Goal: Task Accomplishment & Management: Complete application form

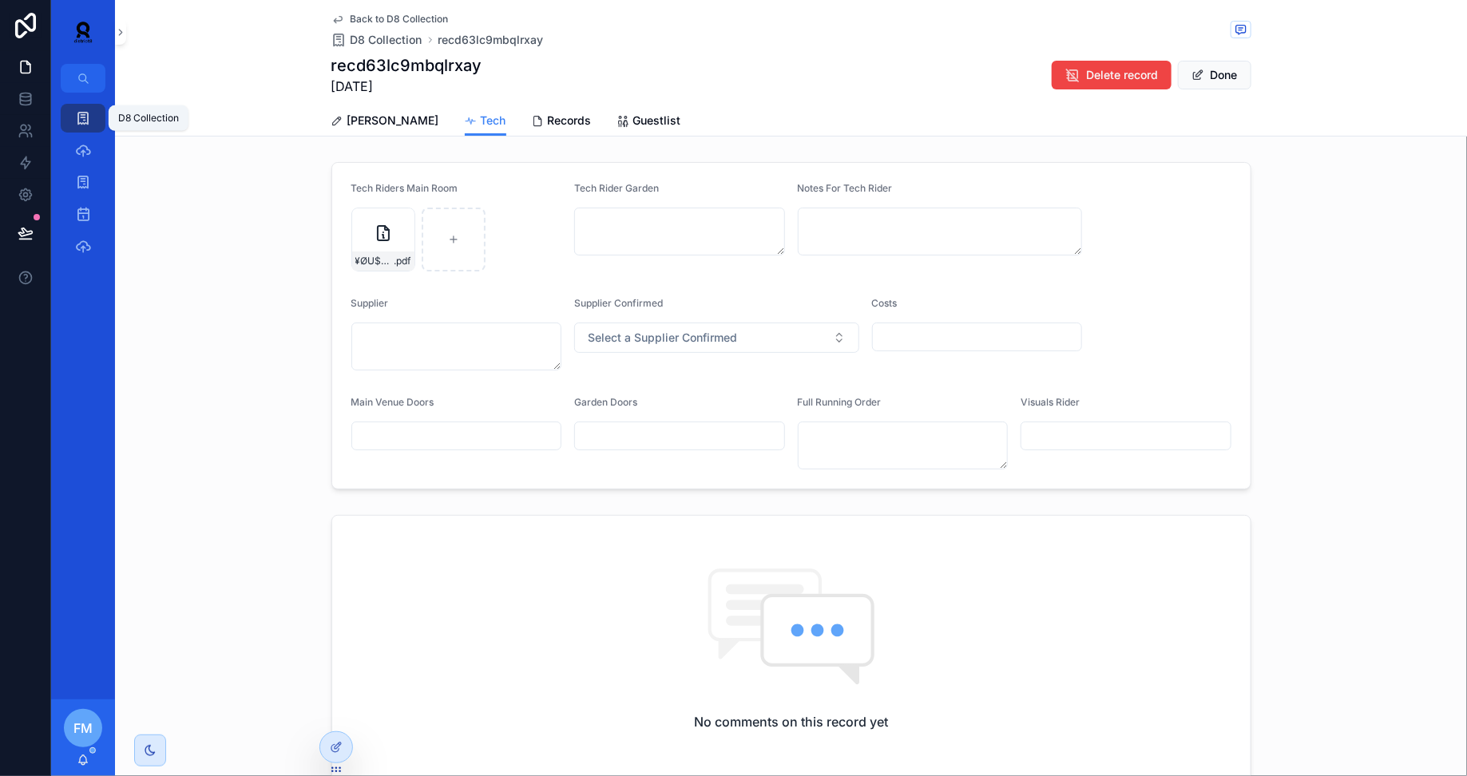
click at [80, 117] on icon "scrollable content" at bounding box center [83, 118] width 16 height 16
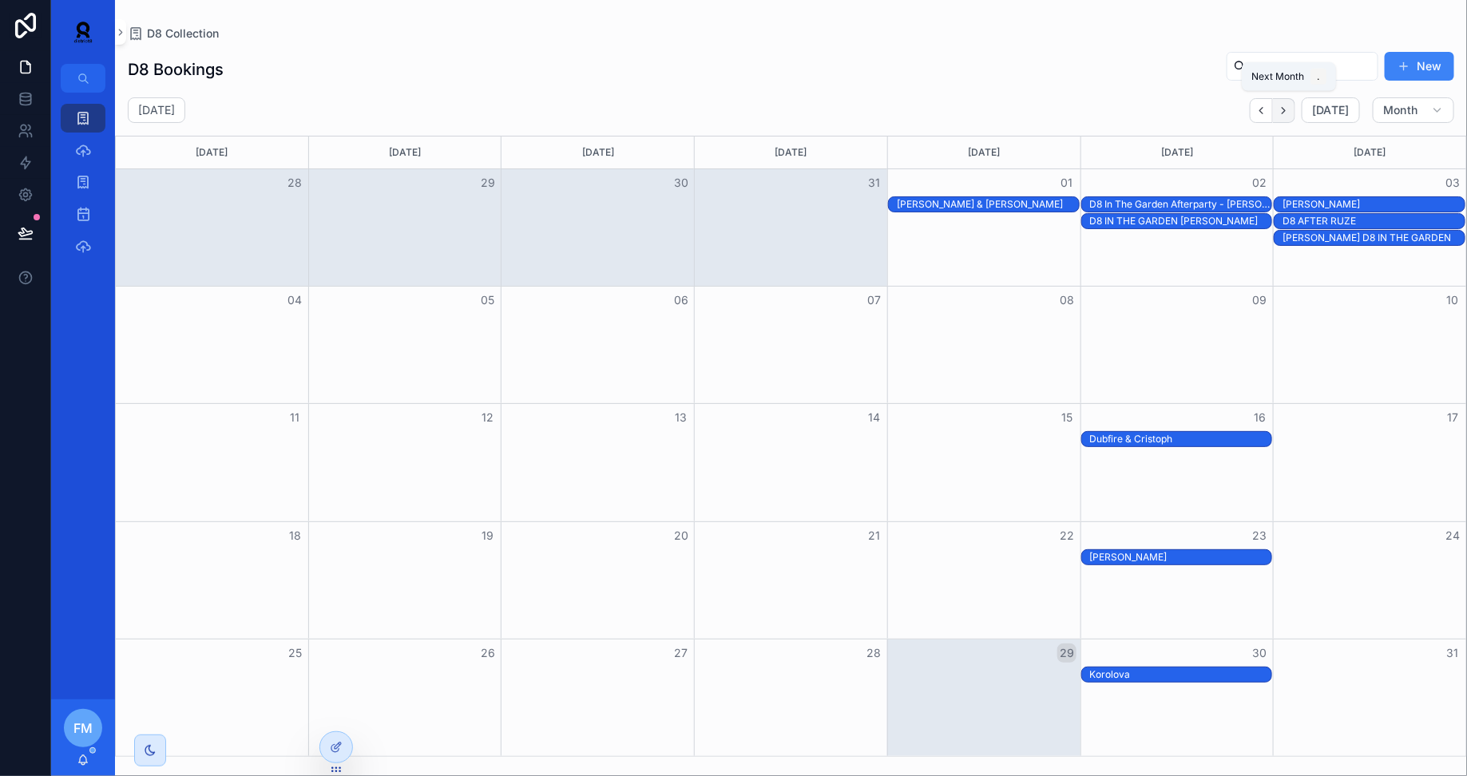
click at [1289, 106] on icon "Next" at bounding box center [1284, 111] width 12 height 12
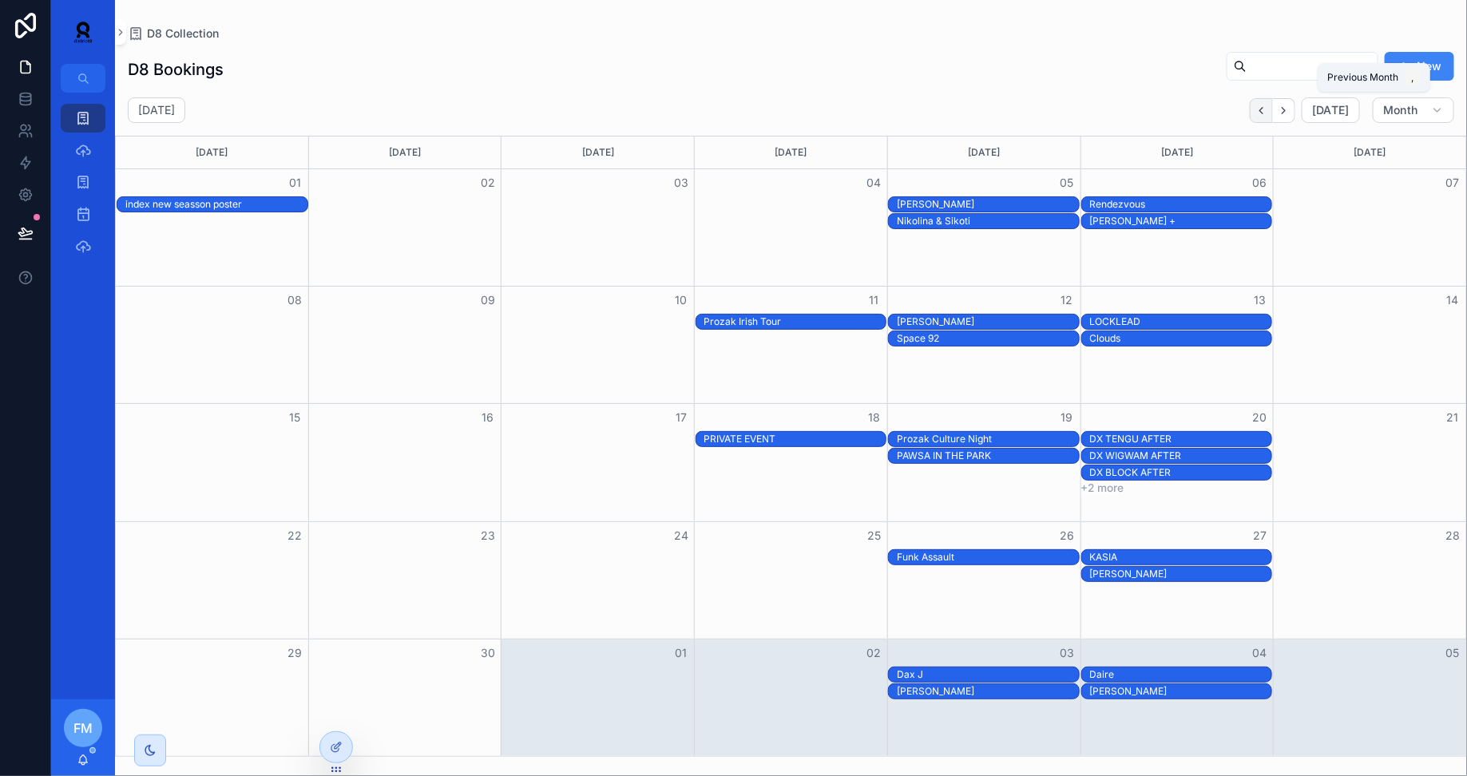
click at [1267, 109] on icon "Back" at bounding box center [1261, 111] width 12 height 12
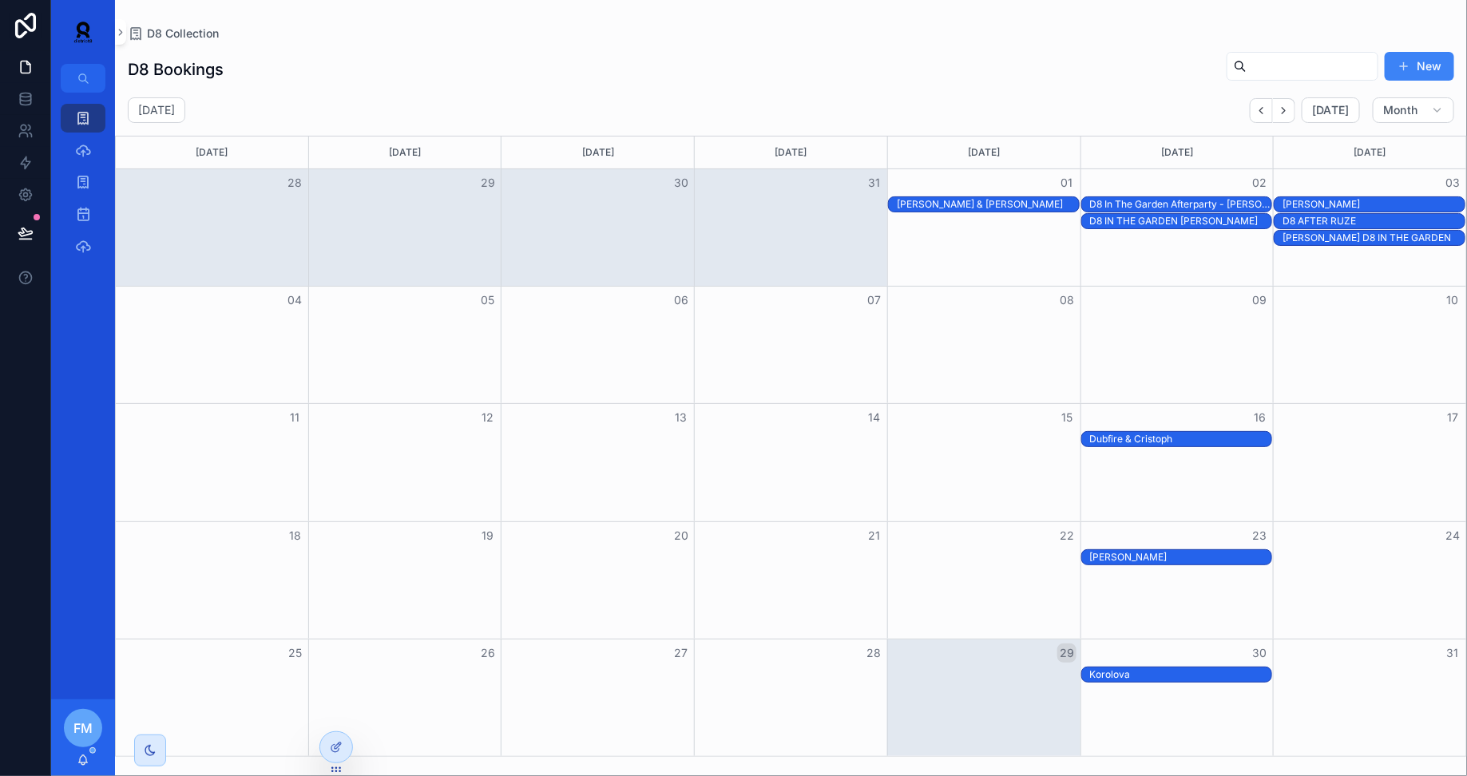
click at [1169, 665] on div "30" at bounding box center [1176, 653] width 193 height 27
click at [1174, 682] on div "Korolova" at bounding box center [1176, 675] width 193 height 17
click at [1172, 675] on div "Korolova" at bounding box center [1181, 674] width 182 height 13
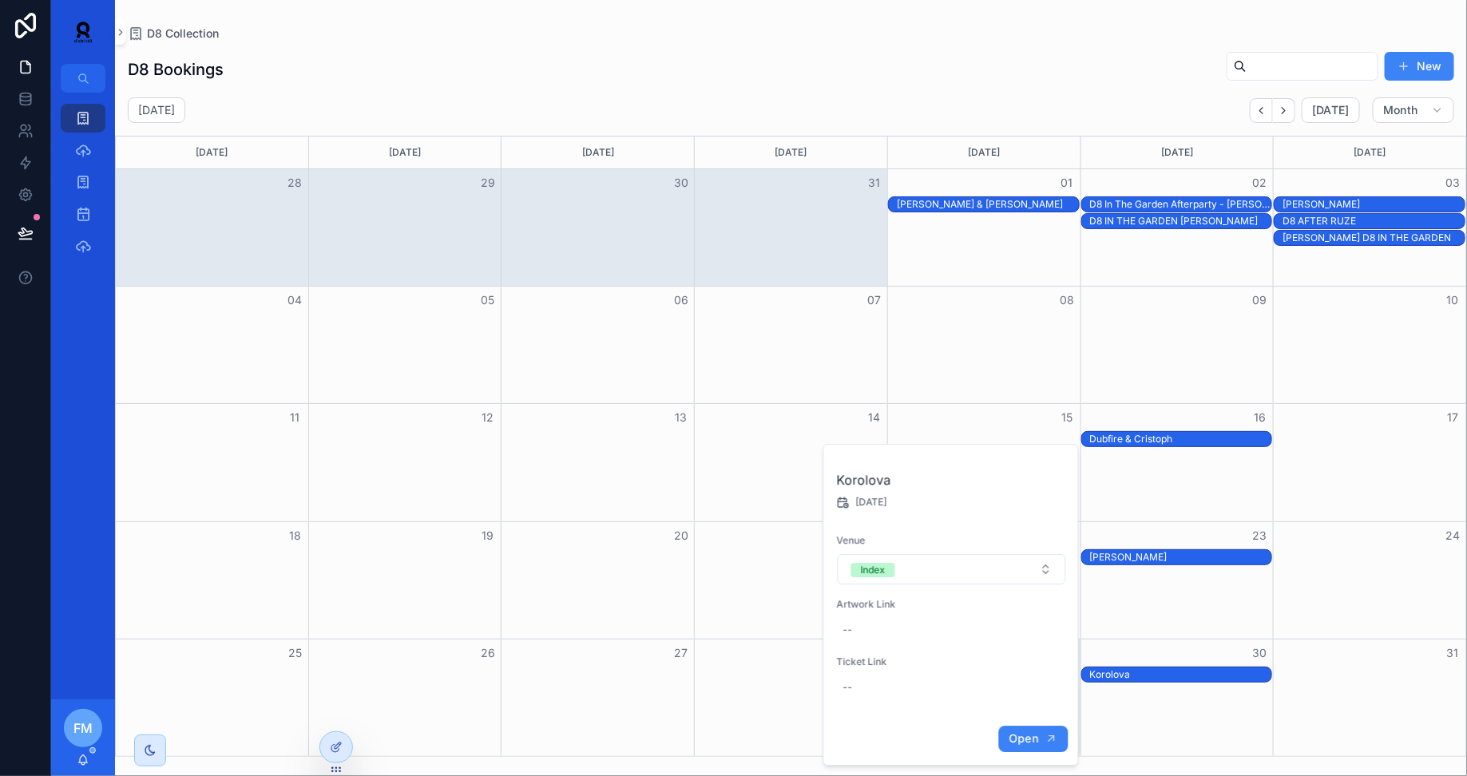
click at [1022, 742] on span "Open" at bounding box center [1023, 738] width 30 height 14
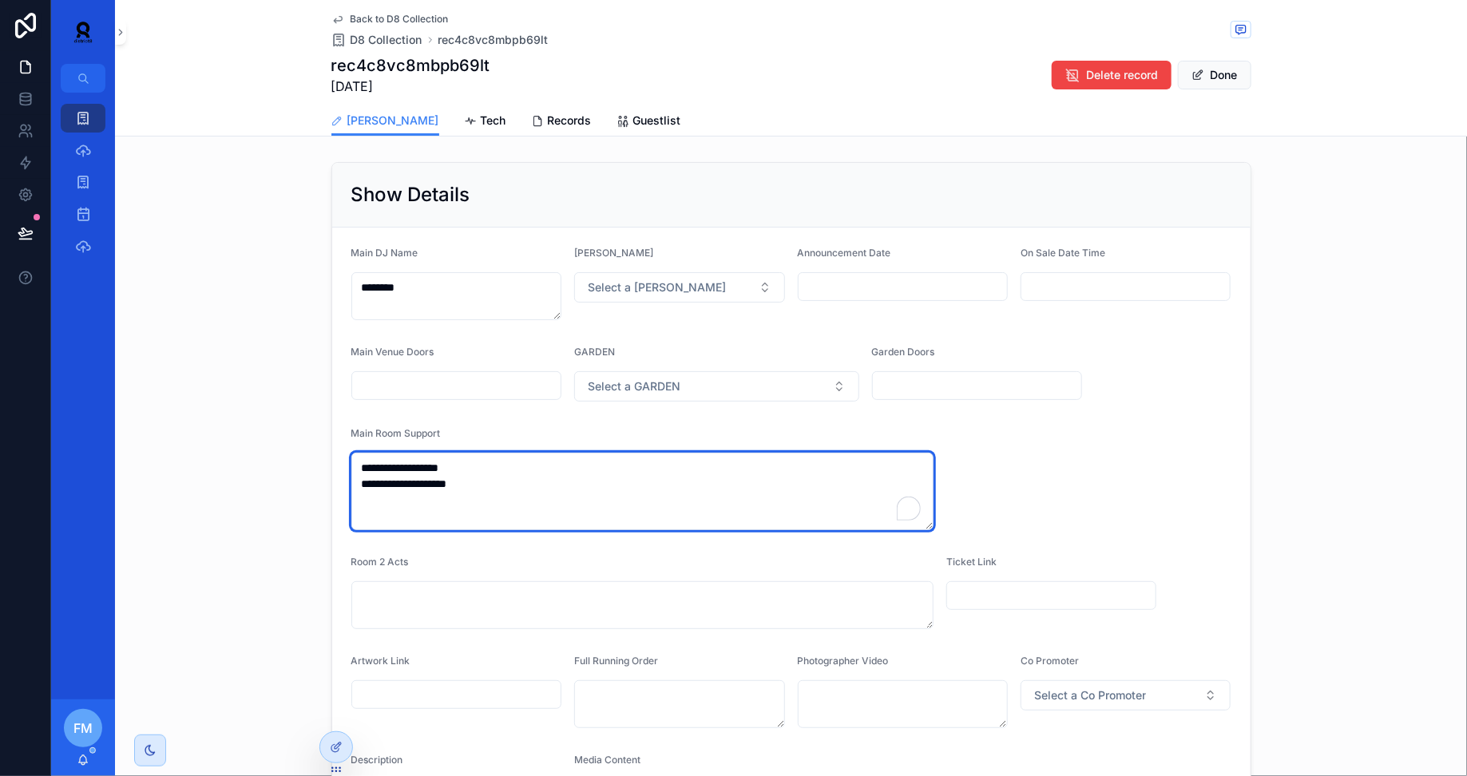
drag, startPoint x: 509, startPoint y: 484, endPoint x: 315, endPoint y: 452, distance: 195.8
click at [315, 452] on div "**********" at bounding box center [791, 505] width 1352 height 698
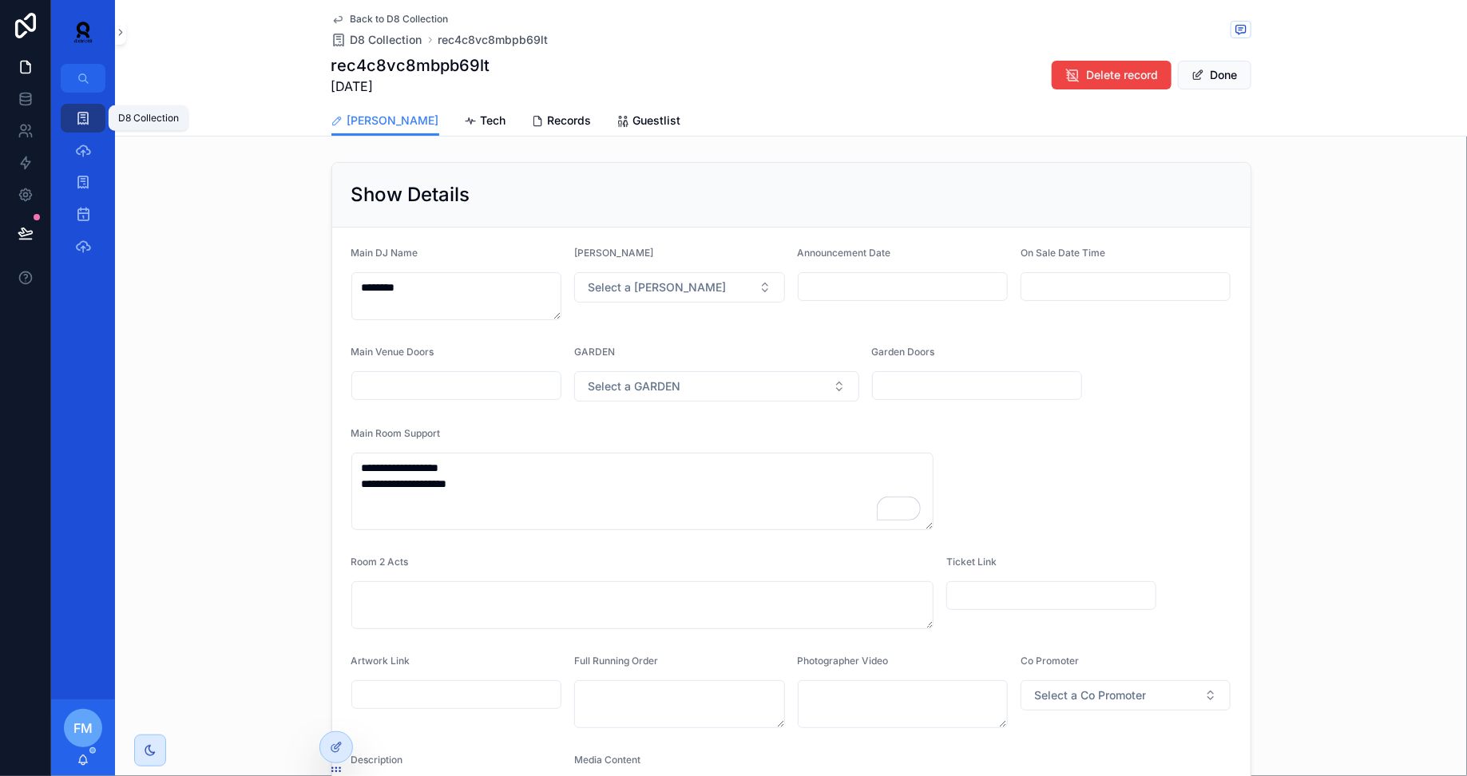
click at [84, 114] on icon "scrollable content" at bounding box center [83, 118] width 16 height 16
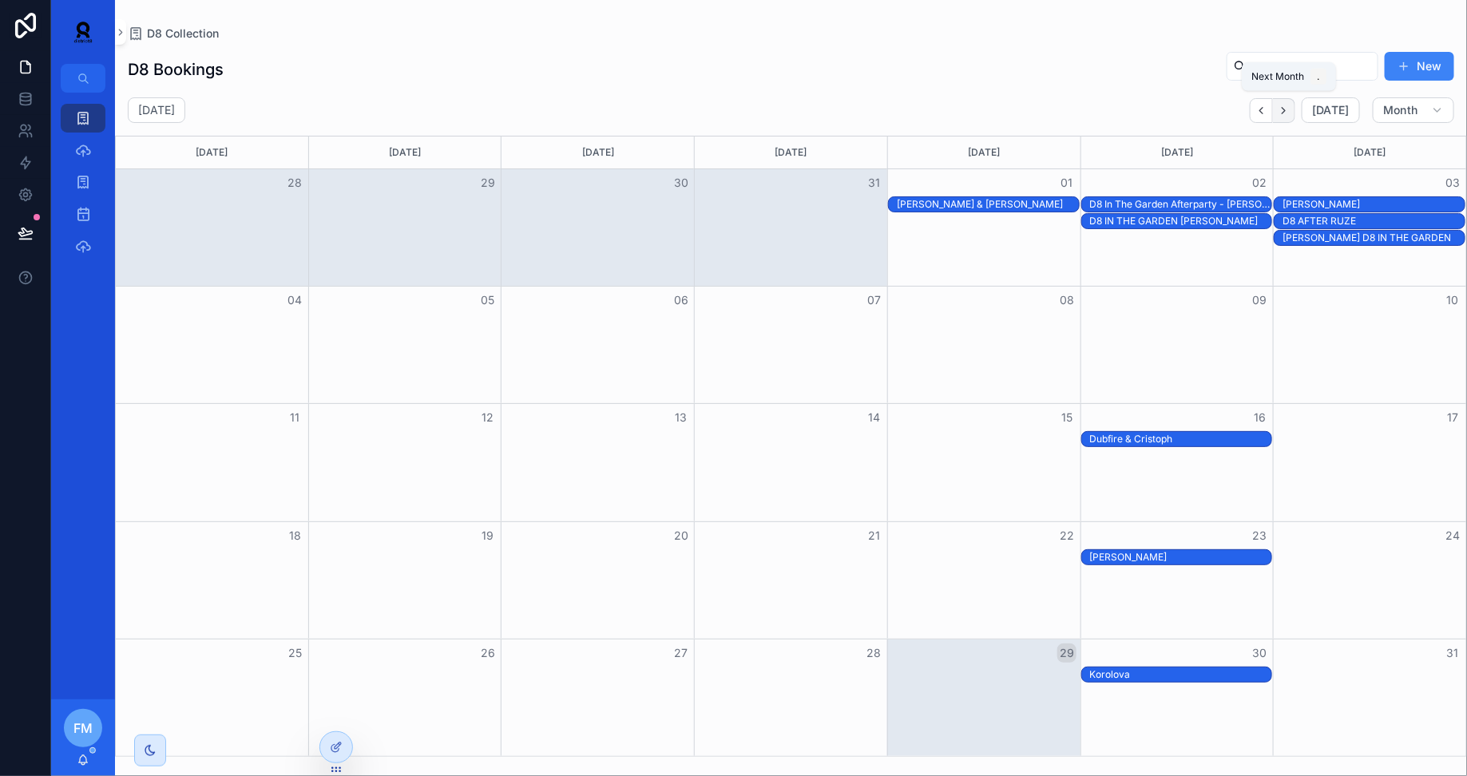
click at [1295, 112] on button "Next" at bounding box center [1284, 110] width 22 height 25
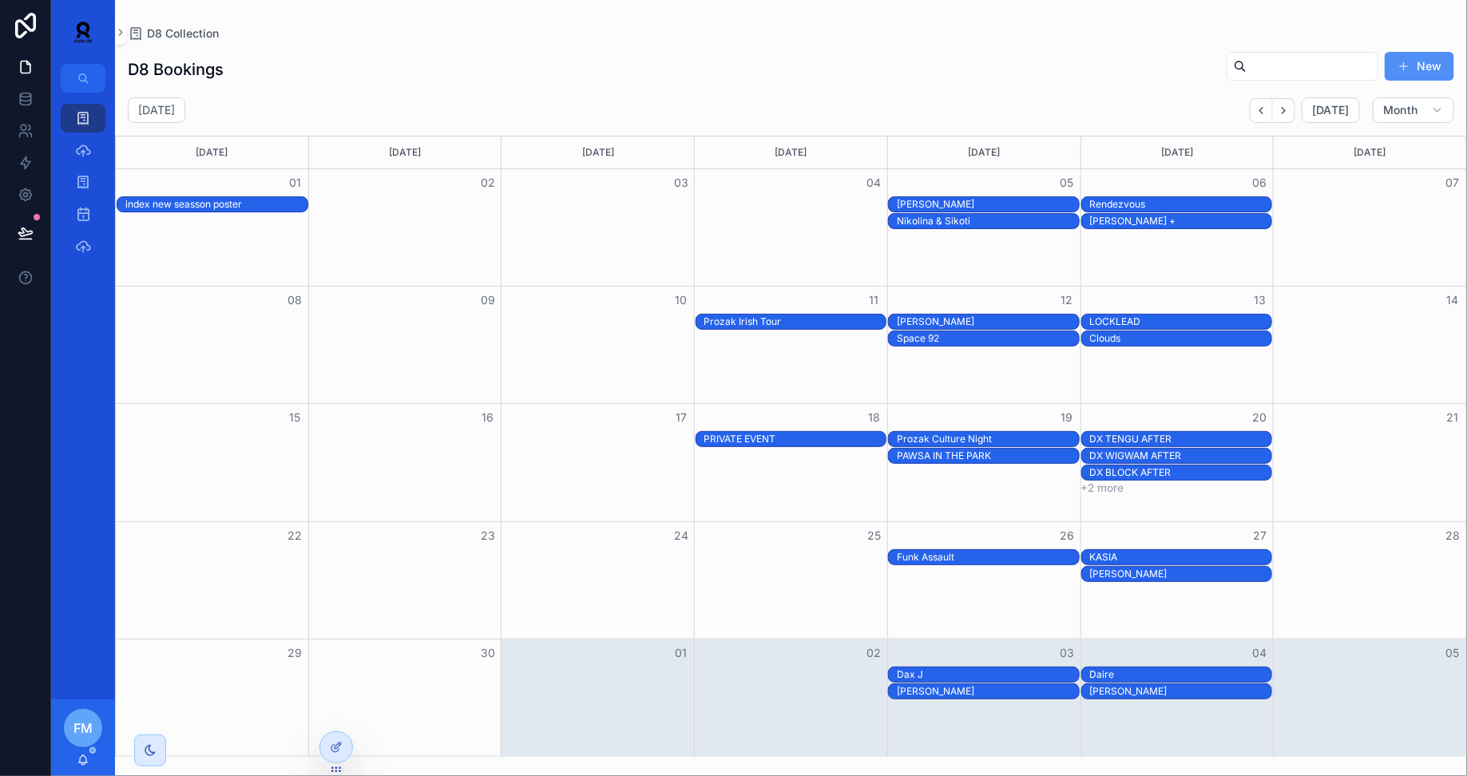
click at [1427, 59] on button "New" at bounding box center [1418, 66] width 69 height 29
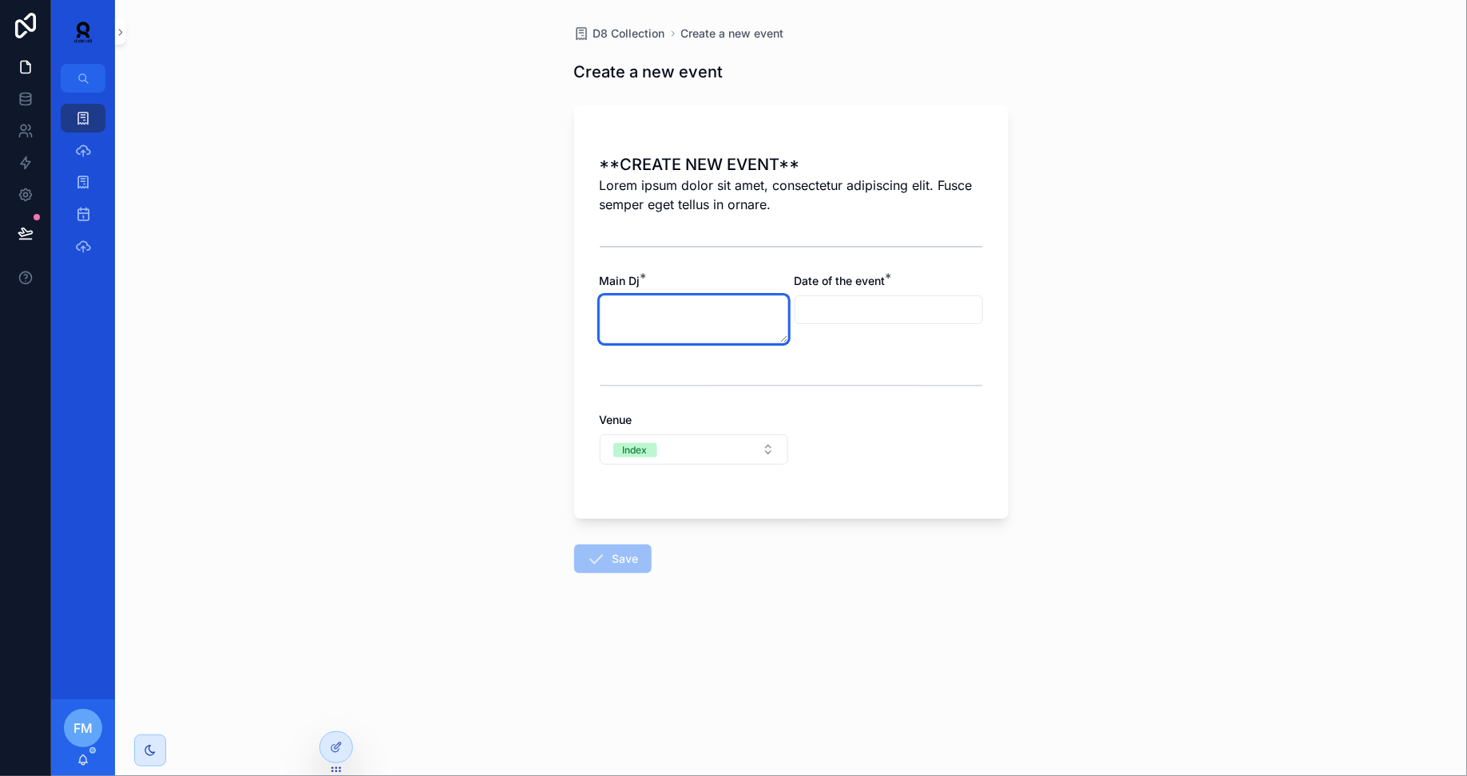
click at [657, 306] on textarea "scrollable content" at bounding box center [694, 319] width 188 height 48
type textarea "**********"
click at [912, 311] on input "scrollable content" at bounding box center [888, 310] width 187 height 22
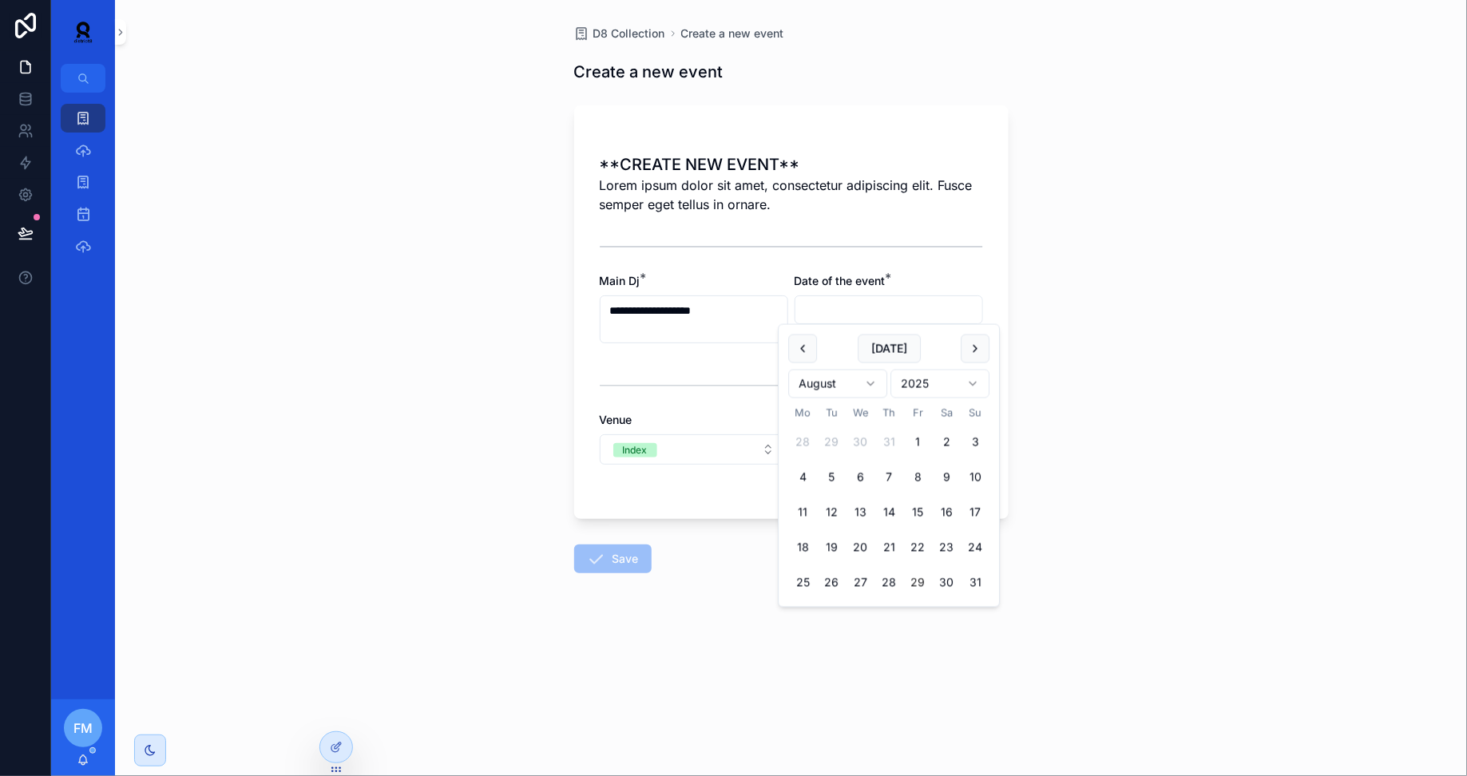
click at [822, 386] on html "**********" at bounding box center [733, 388] width 1467 height 776
click at [915, 514] on button "19" at bounding box center [917, 512] width 29 height 29
type input "**********"
click at [595, 558] on icon "scrollable content" at bounding box center [596, 558] width 19 height 19
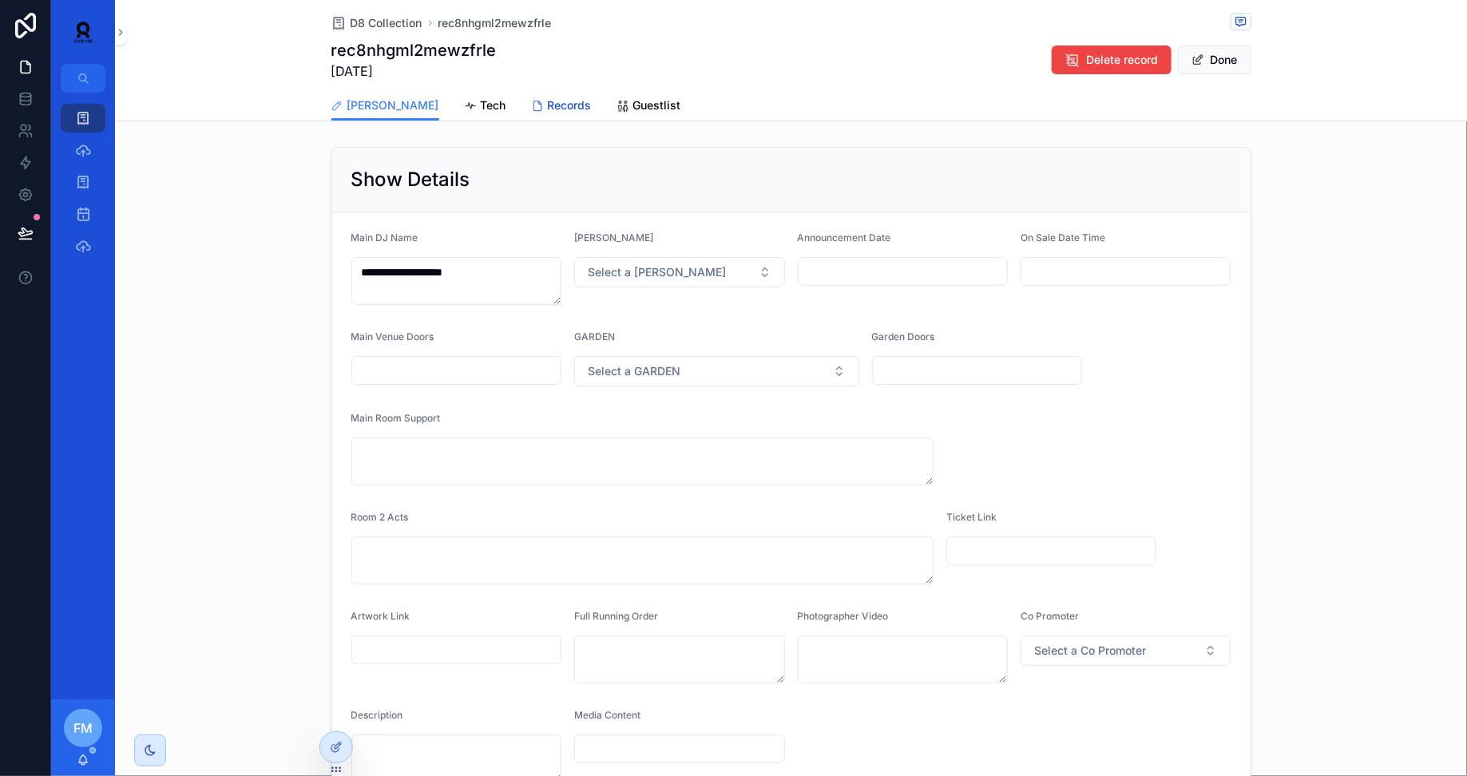
click at [548, 104] on span "Records" at bounding box center [570, 105] width 44 height 16
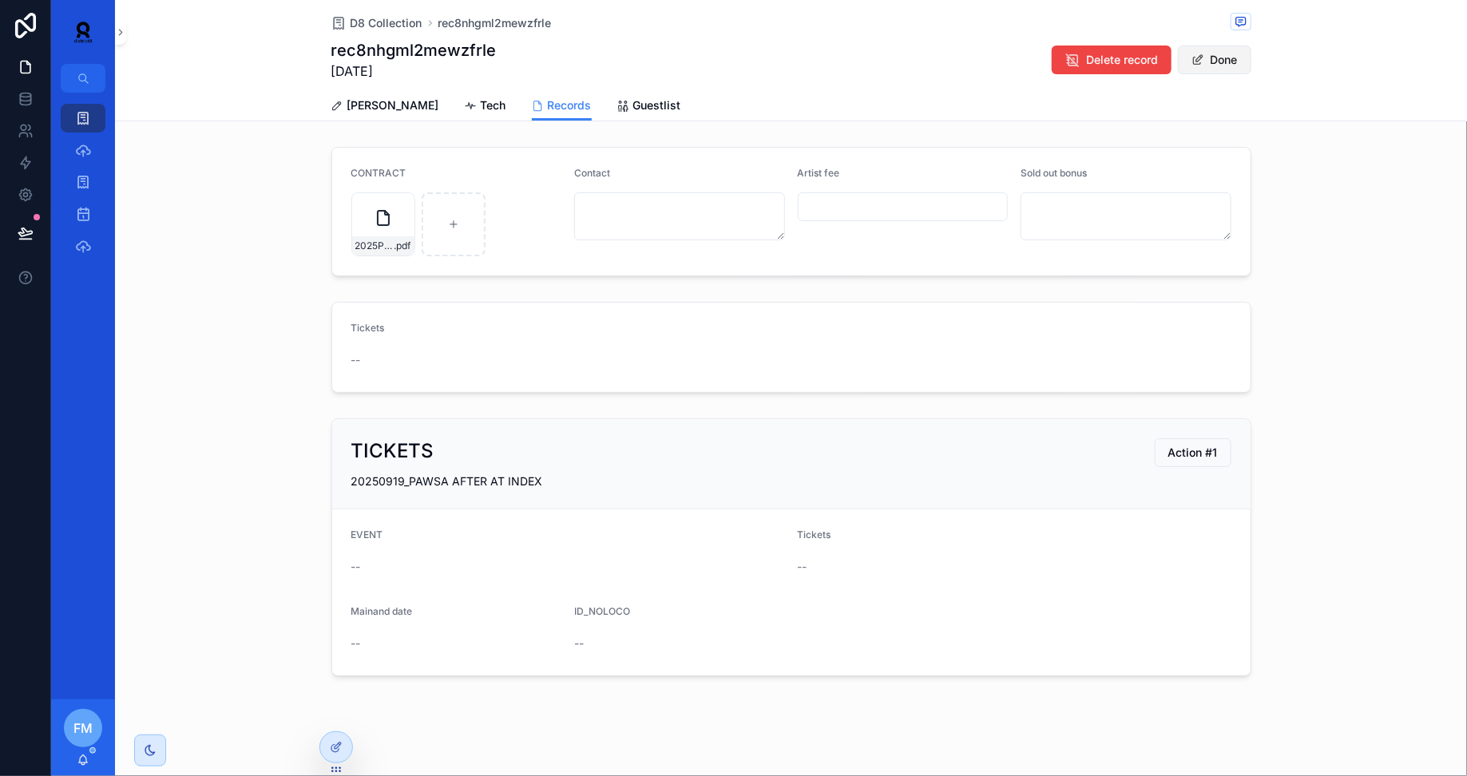
click at [1208, 62] on button "Done" at bounding box center [1214, 60] width 73 height 29
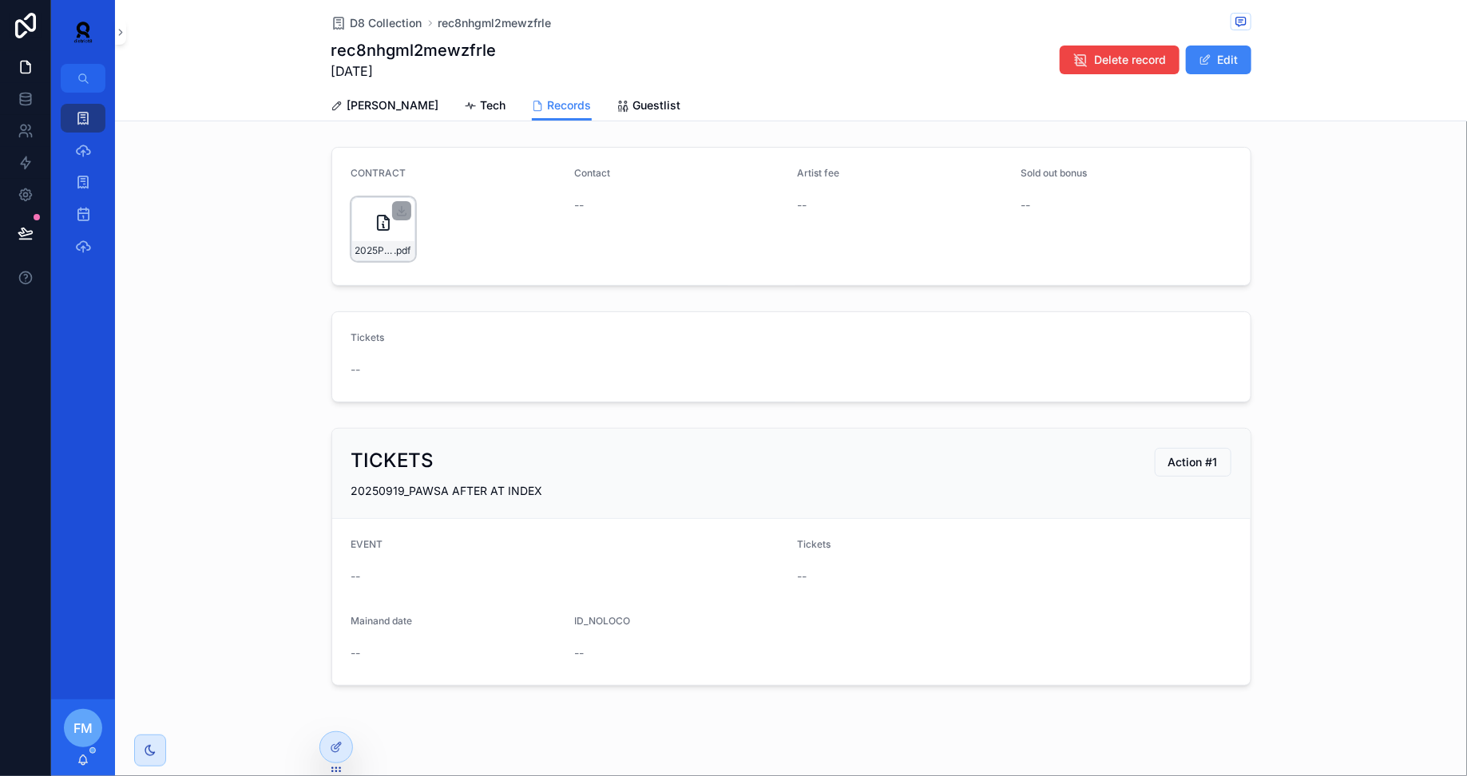
click at [393, 227] on div "2025PPLC1113-Jamback---Index-presents-Pawsa-after-(2) .pdf" at bounding box center [383, 229] width 64 height 64
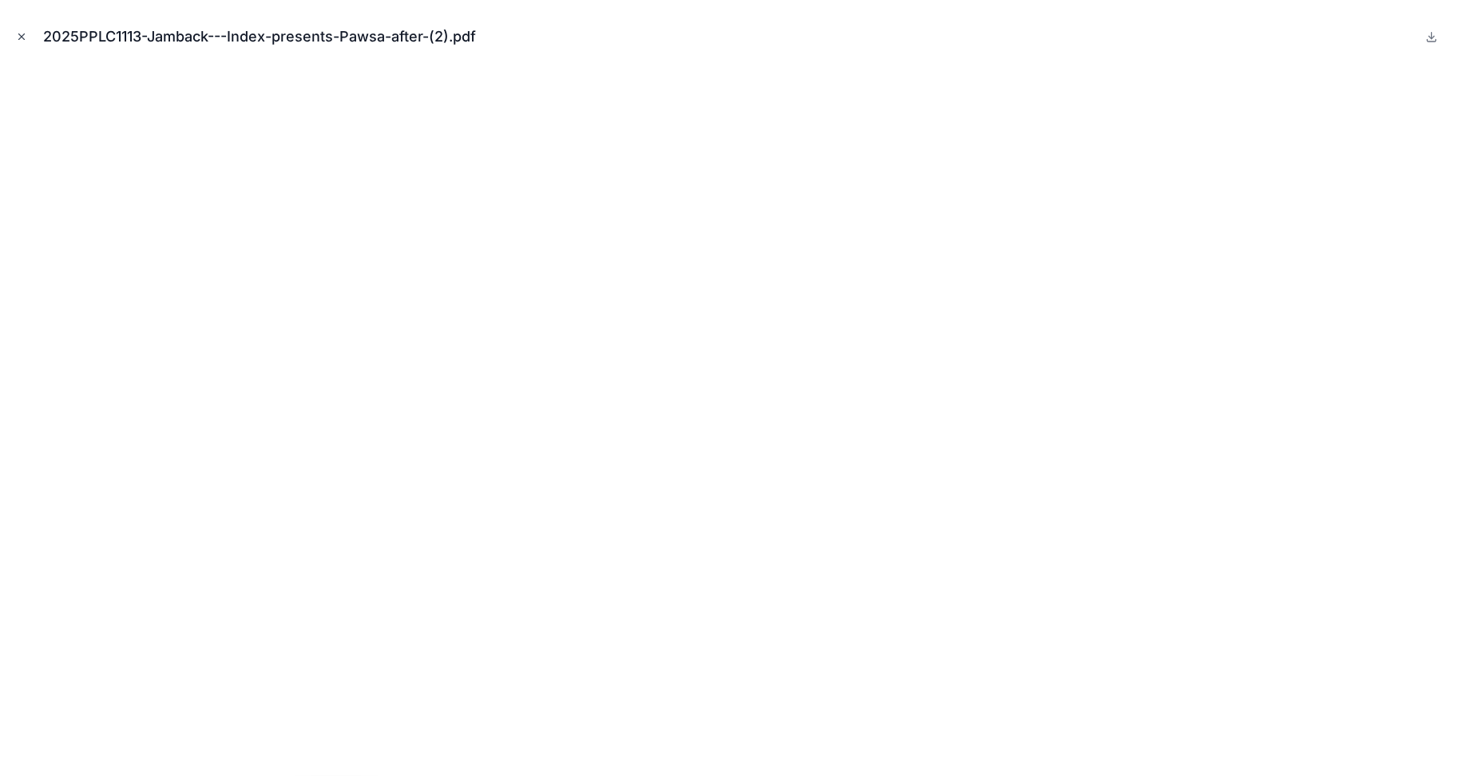
click at [22, 36] on icon "Close modal" at bounding box center [21, 36] width 11 height 11
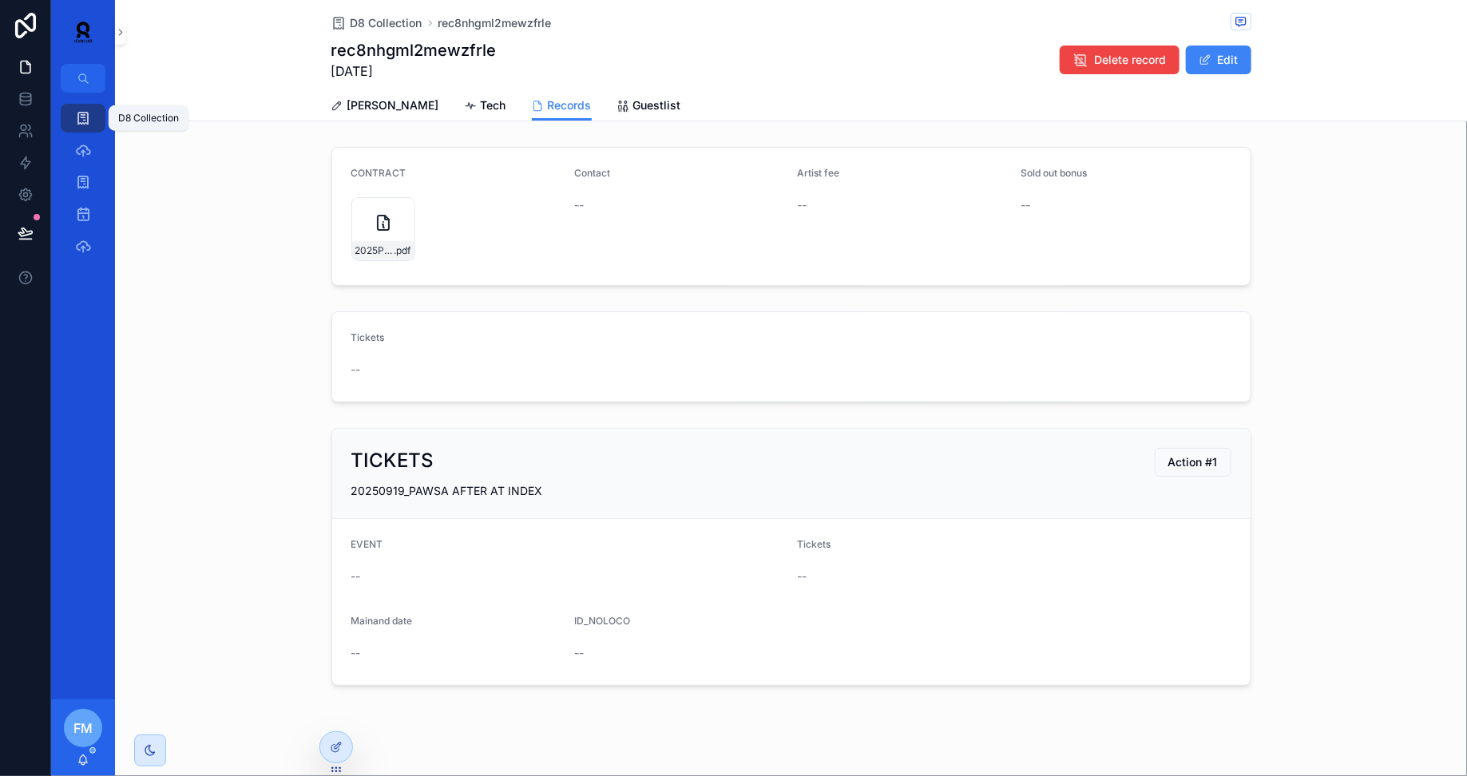
click at [82, 129] on div "D8 Collection" at bounding box center [83, 118] width 26 height 26
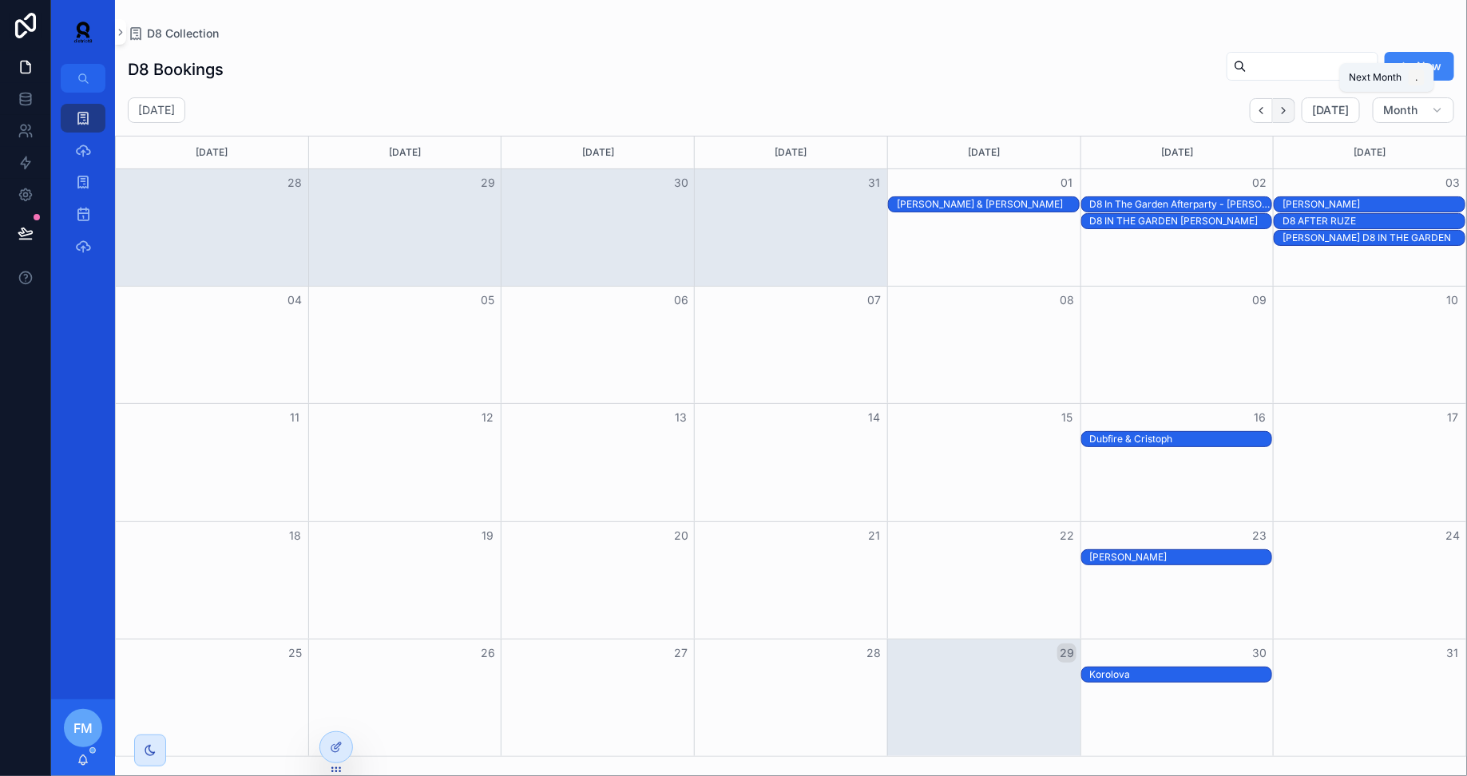
click at [1285, 108] on icon "Next" at bounding box center [1284, 111] width 12 height 12
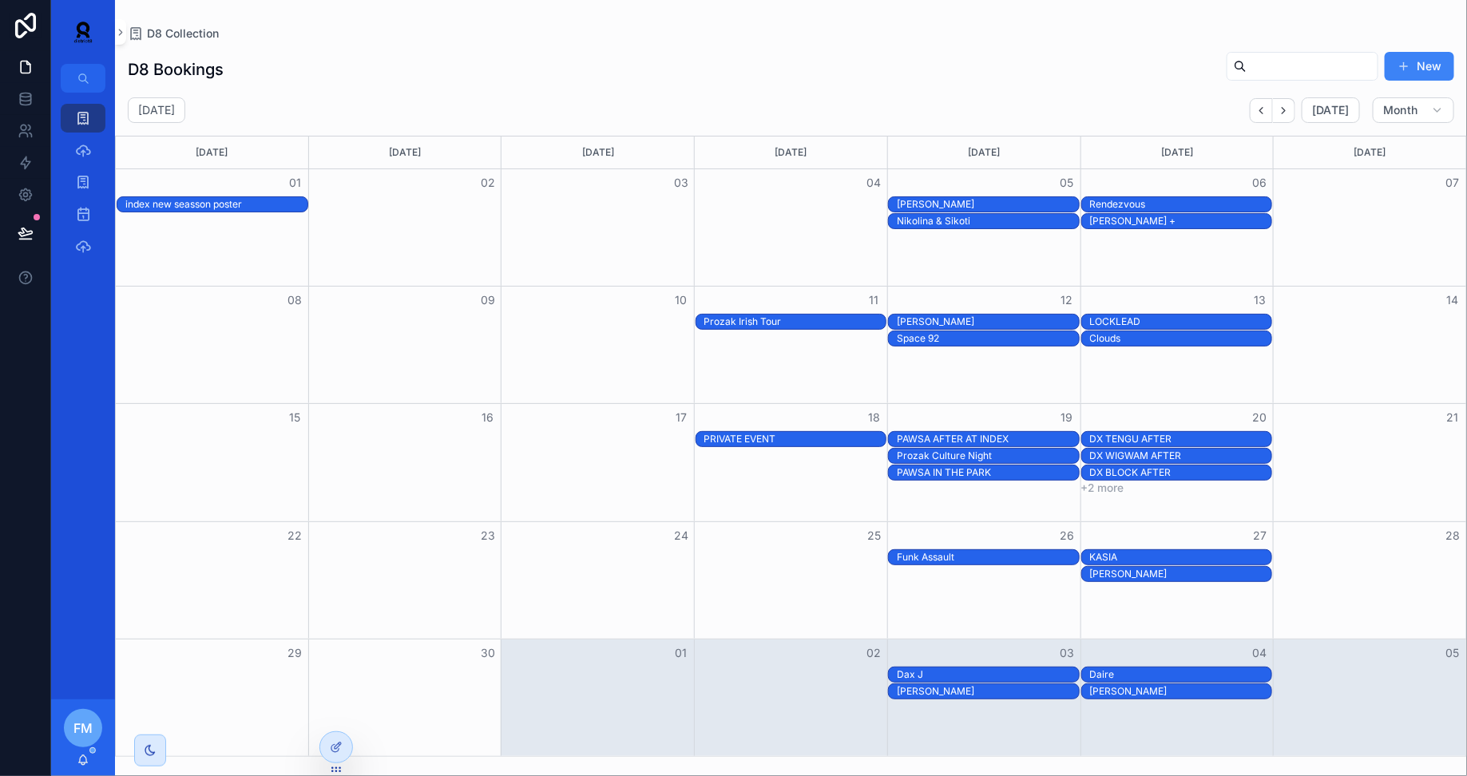
click at [966, 474] on div "PAWSA IN THE PARK" at bounding box center [988, 472] width 182 height 13
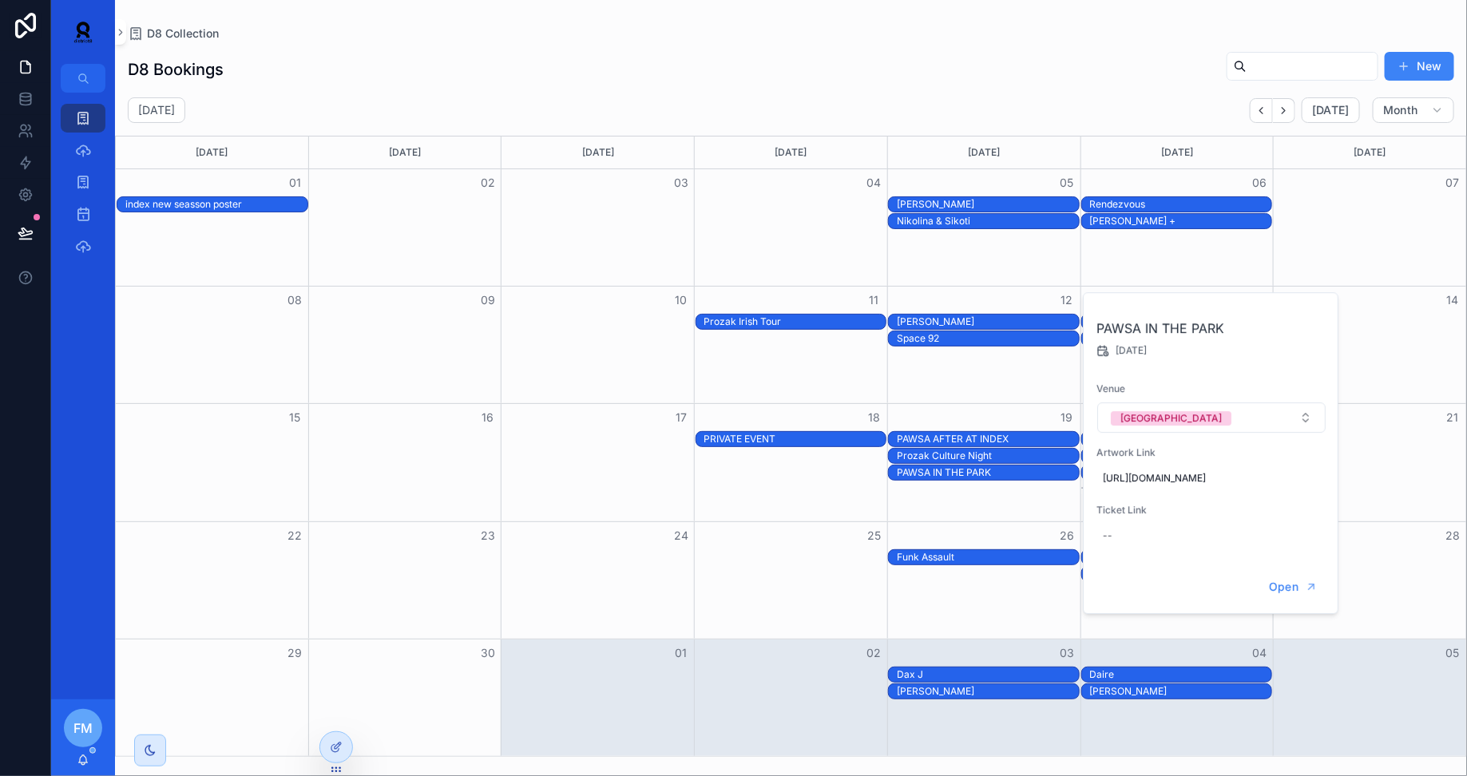
click at [970, 433] on div "PAWSA AFTER AT INDEX" at bounding box center [988, 439] width 182 height 13
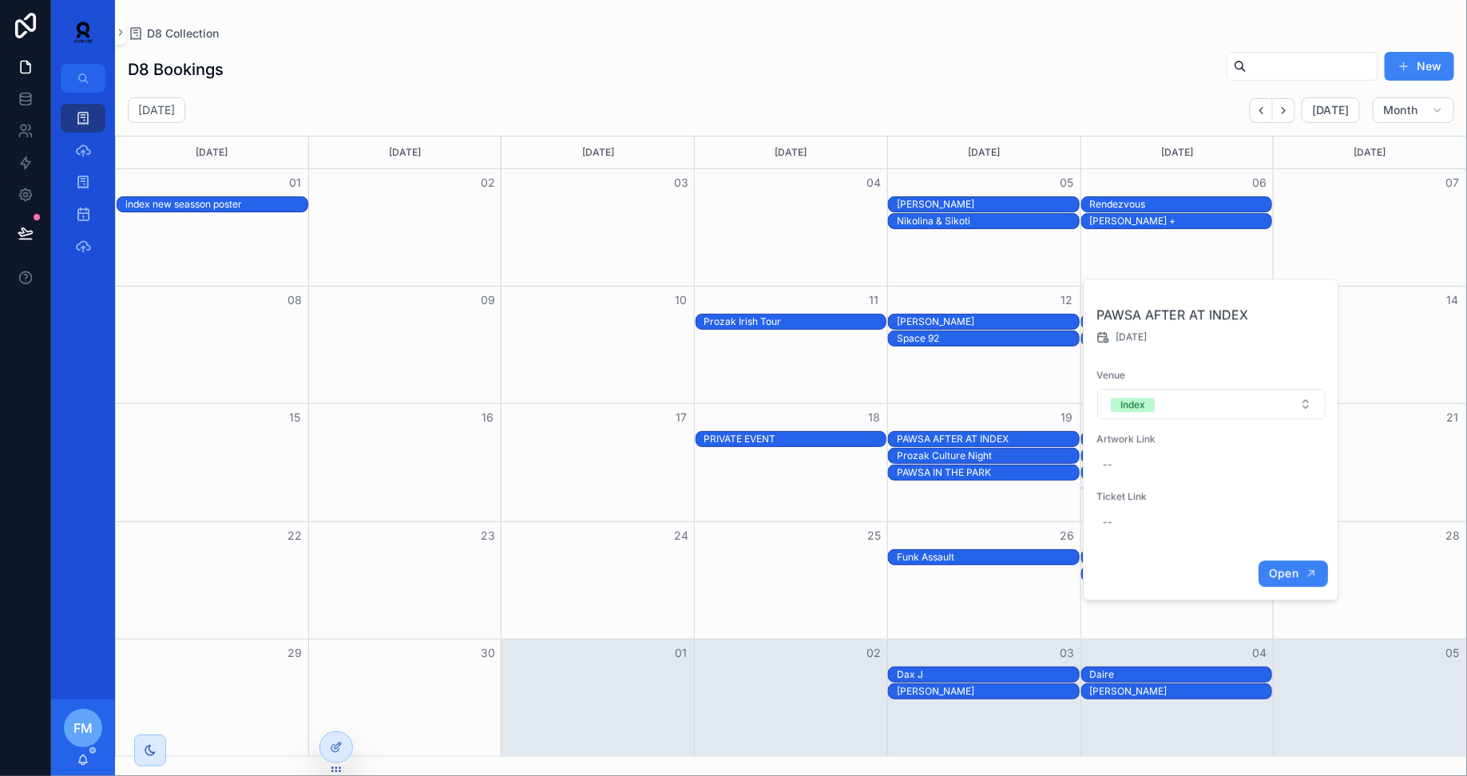
click at [1297, 573] on span "Open" at bounding box center [1284, 573] width 30 height 14
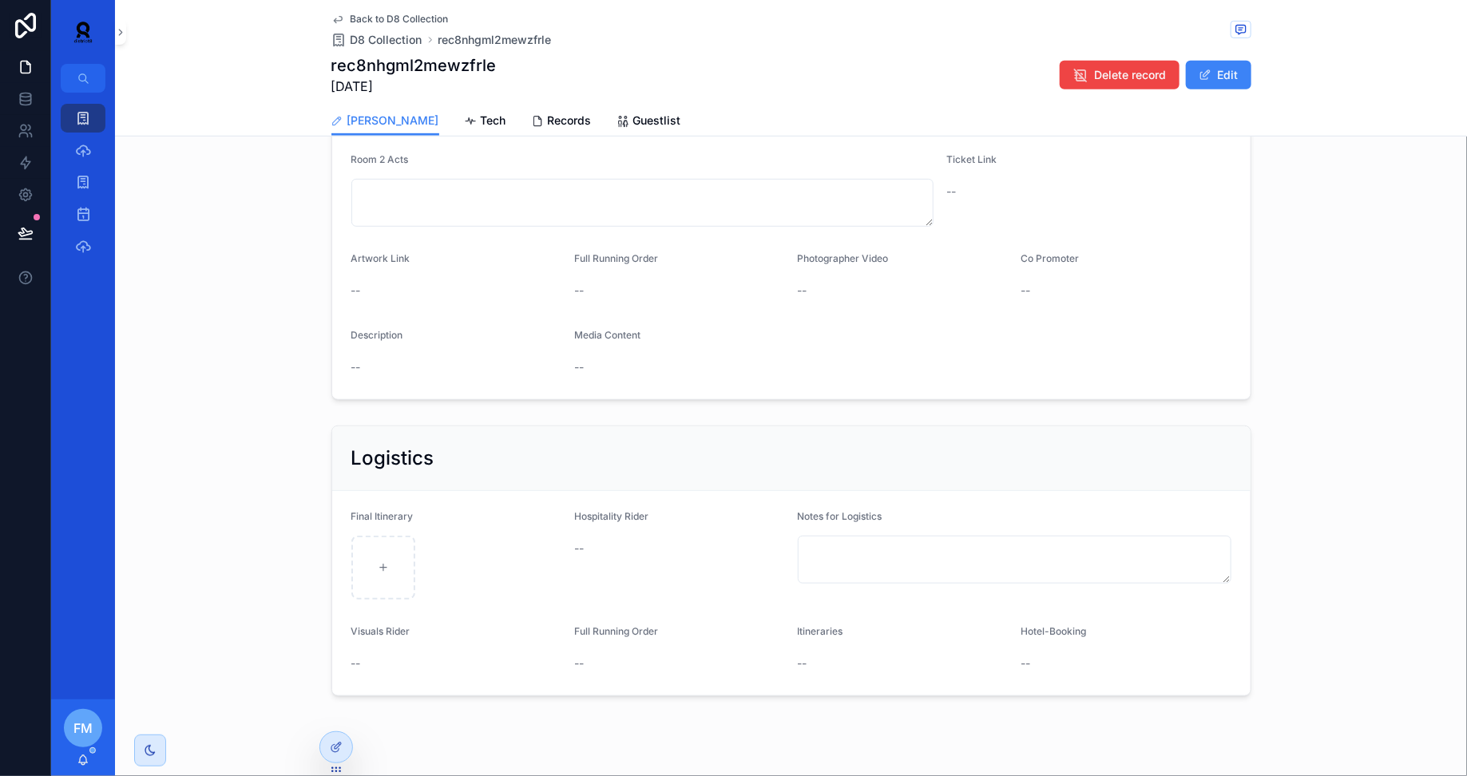
scroll to position [374, 0]
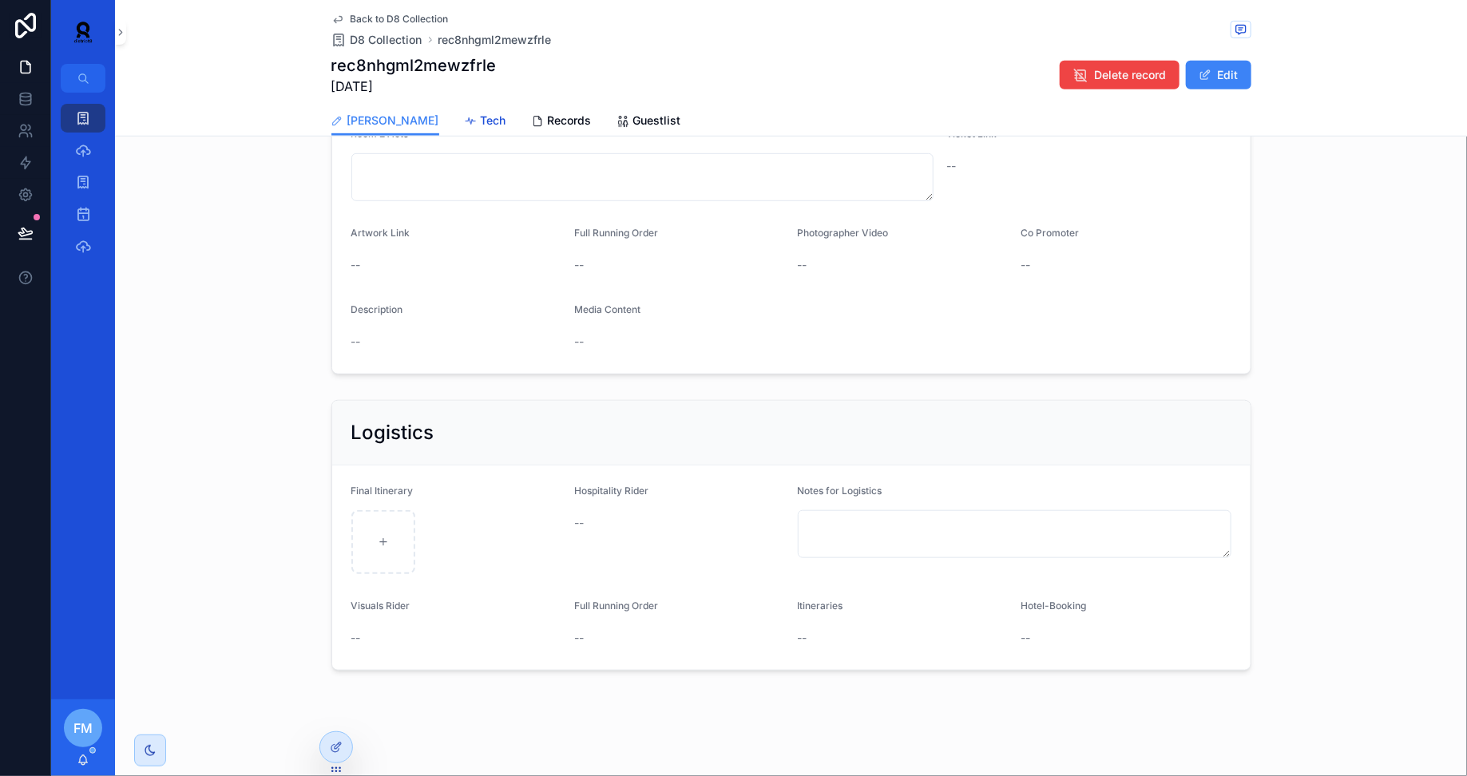
click at [481, 120] on span "Tech" at bounding box center [494, 121] width 26 height 16
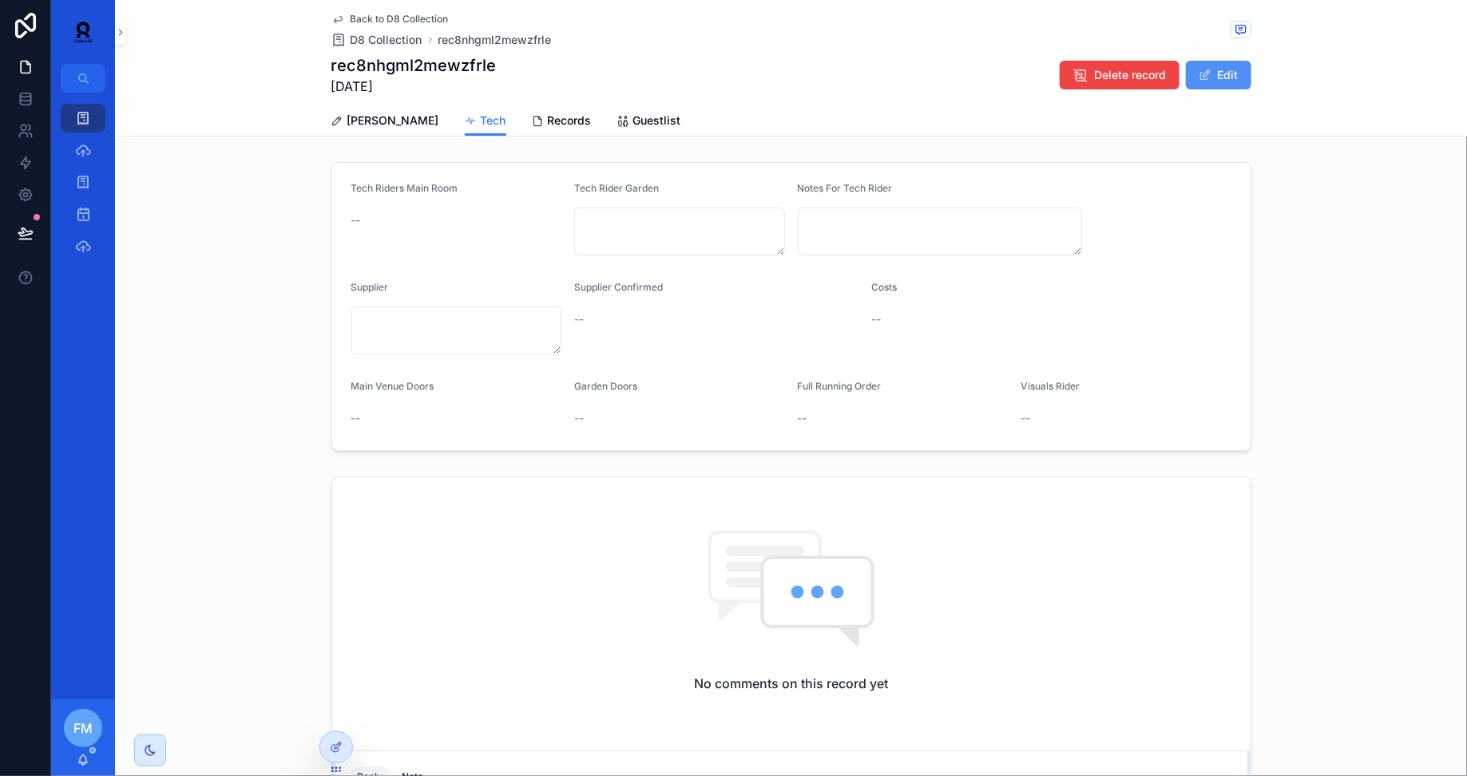
click at [1206, 75] on span "scrollable content" at bounding box center [1204, 75] width 13 height 13
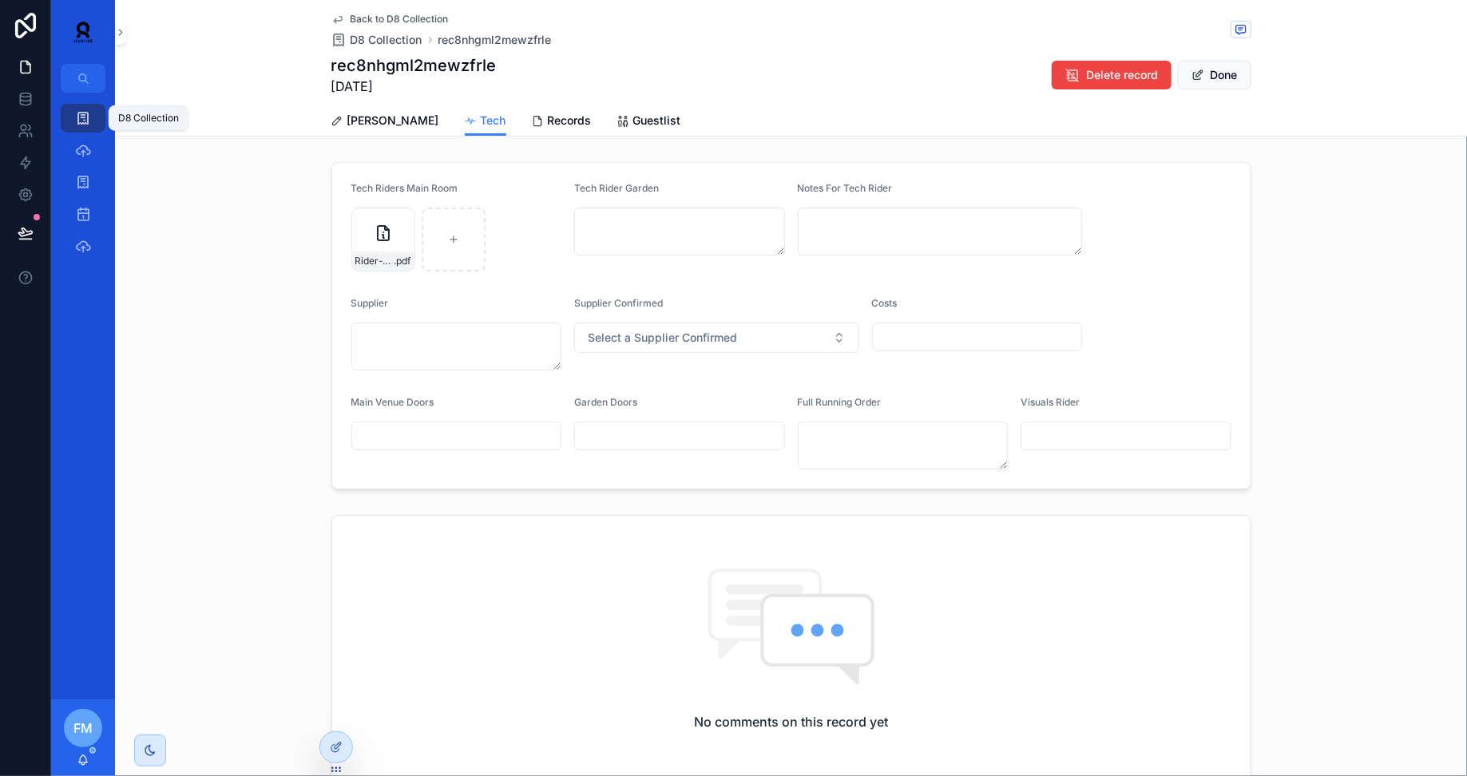
click at [94, 112] on div "D8 Collection" at bounding box center [83, 118] width 26 height 26
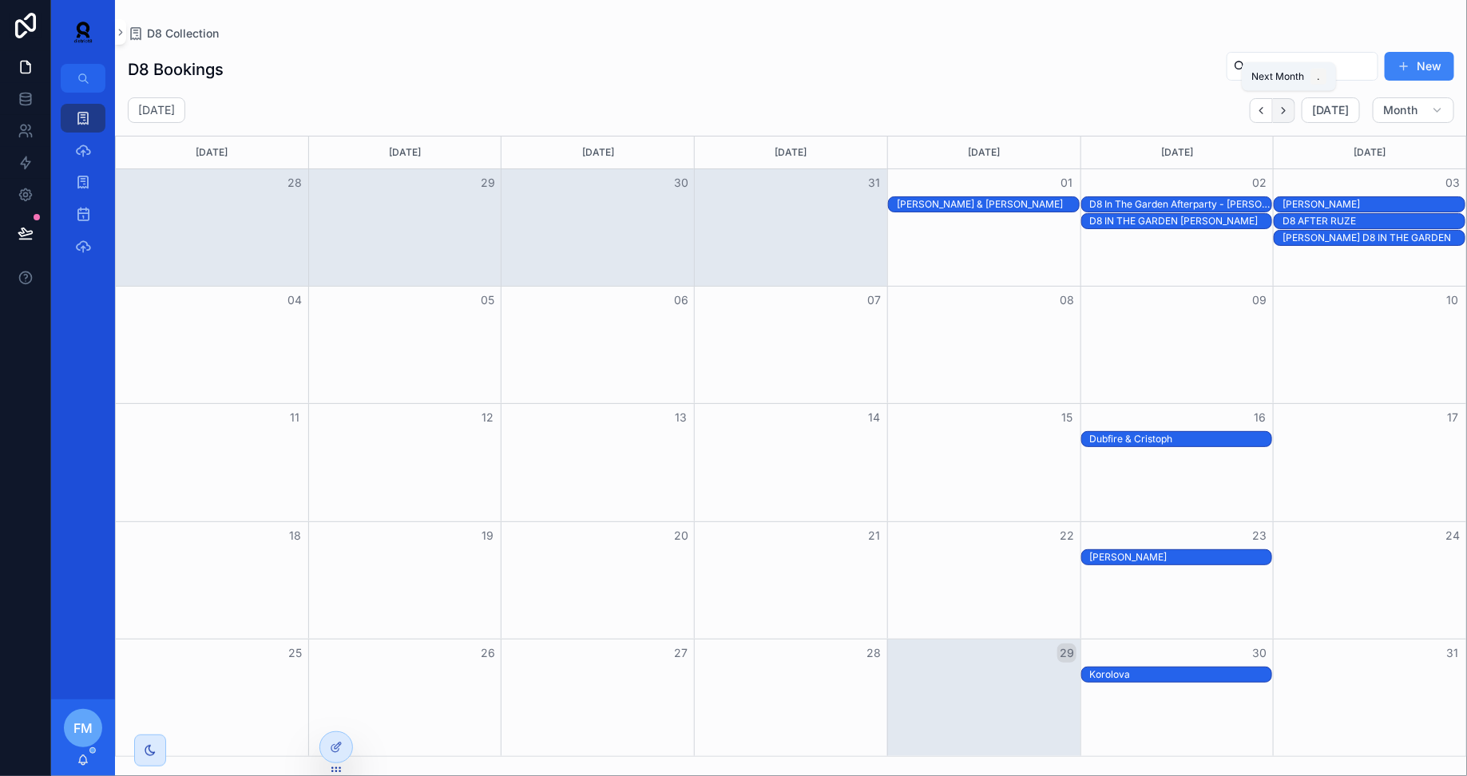
click at [1285, 109] on icon "Next" at bounding box center [1283, 110] width 3 height 6
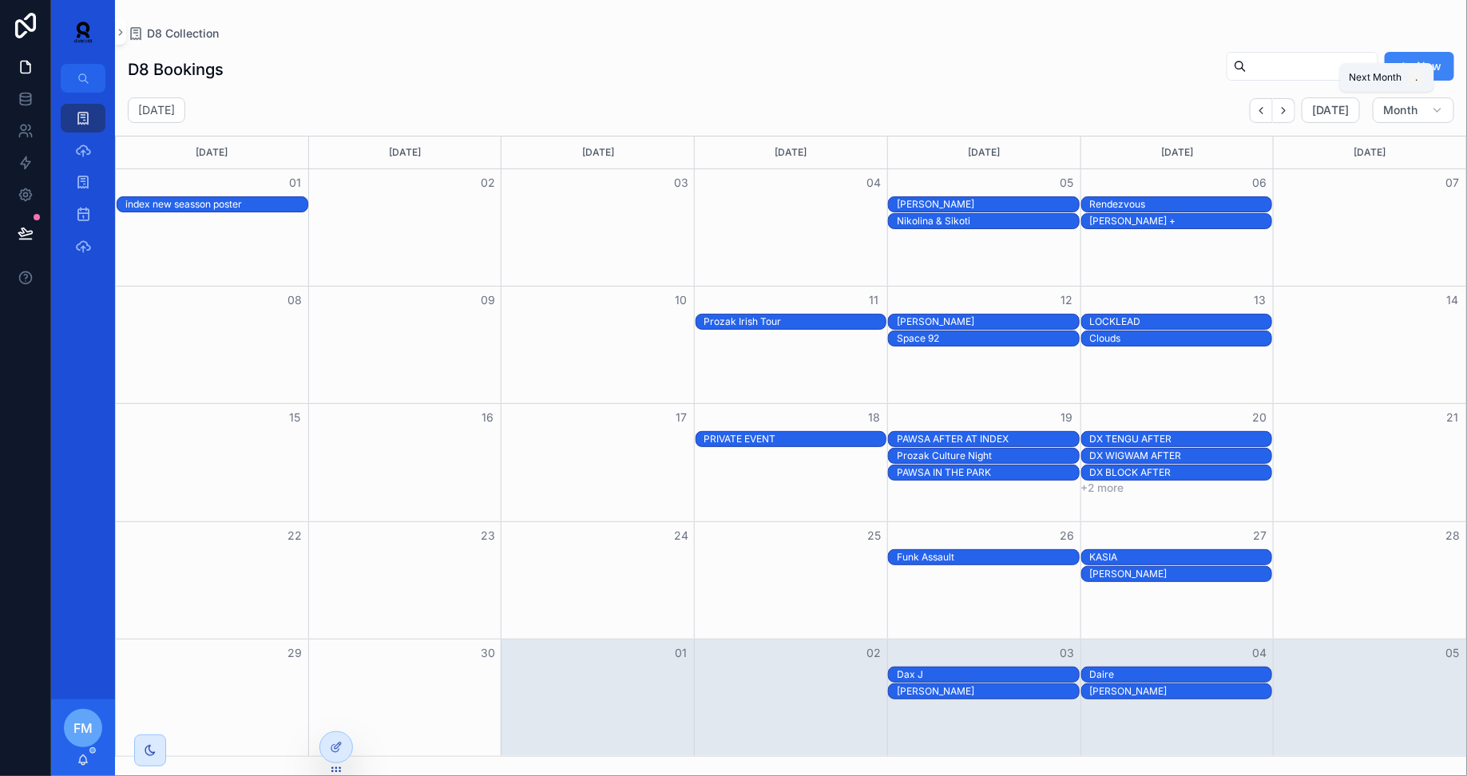
click at [1285, 109] on icon "Next" at bounding box center [1283, 110] width 3 height 6
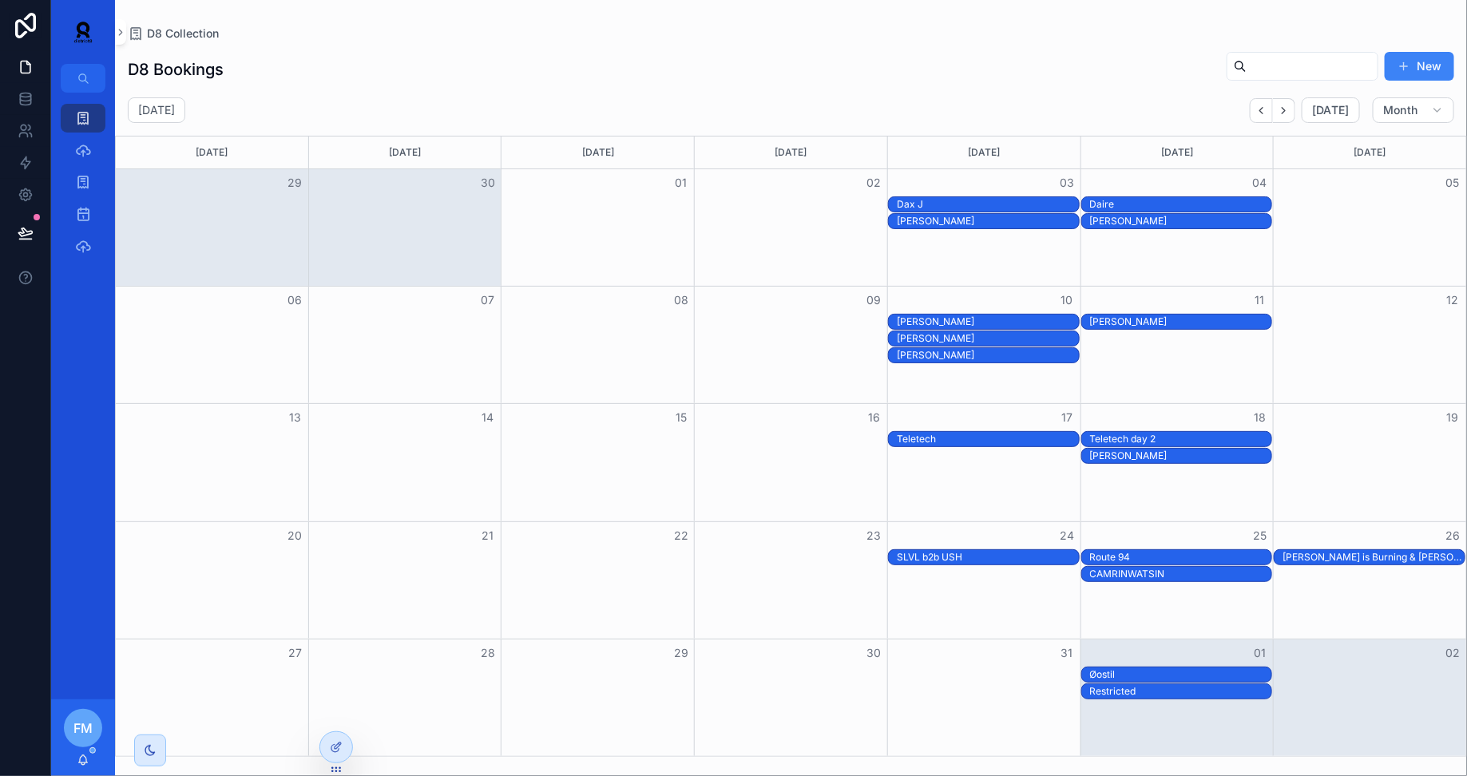
click at [1027, 437] on div "Teletech" at bounding box center [988, 439] width 182 height 13
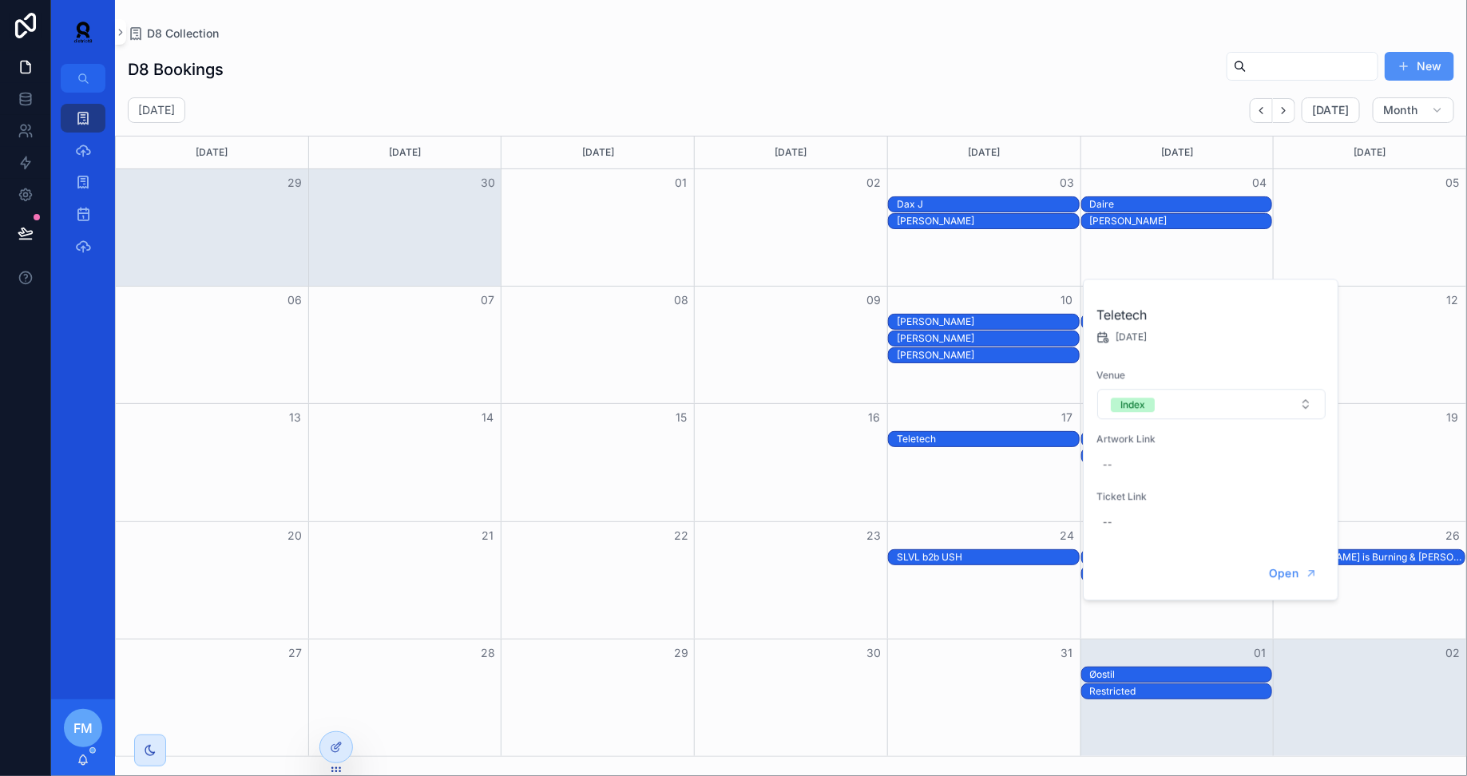
click at [1421, 61] on button "New" at bounding box center [1418, 66] width 69 height 29
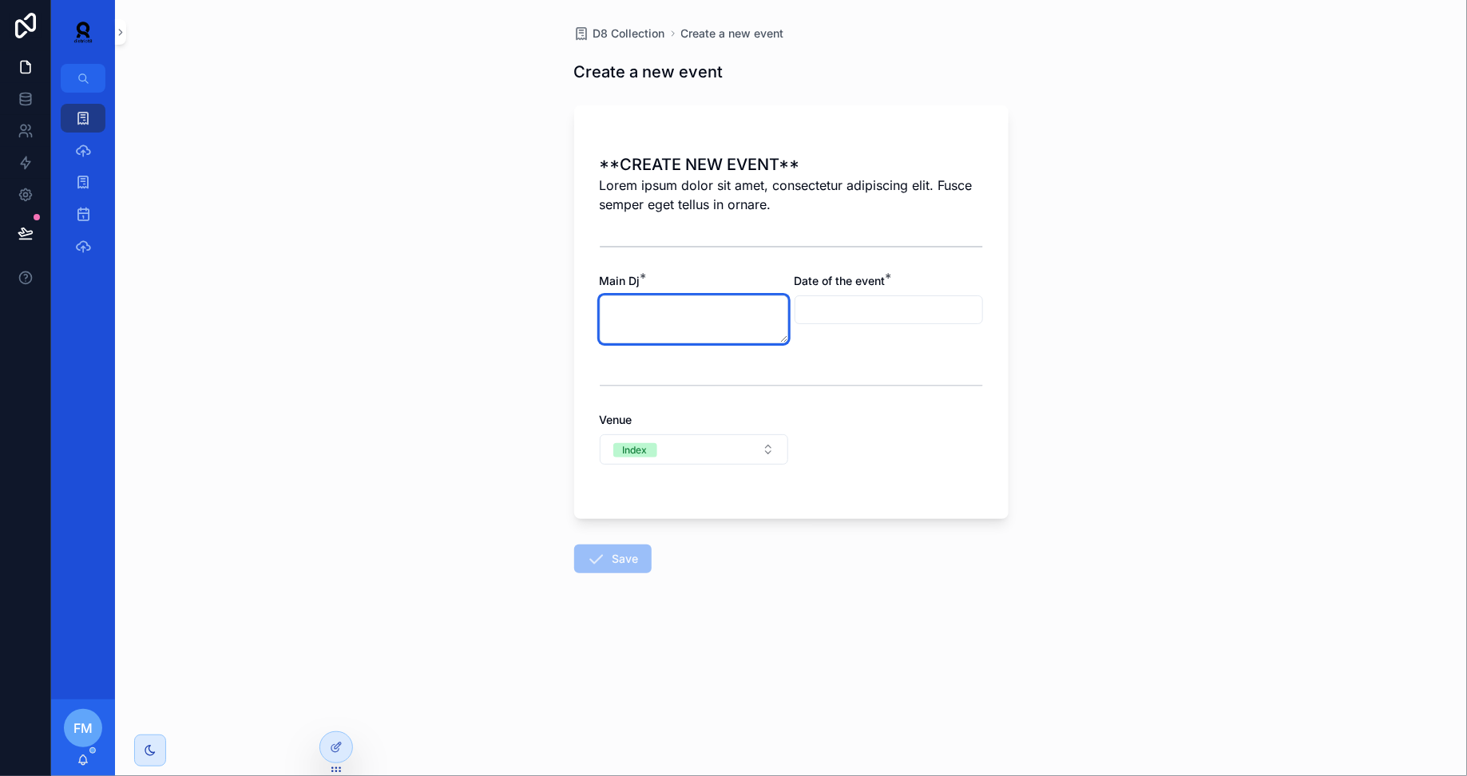
click at [682, 316] on textarea "scrollable content" at bounding box center [694, 319] width 188 height 48
type textarea "**********"
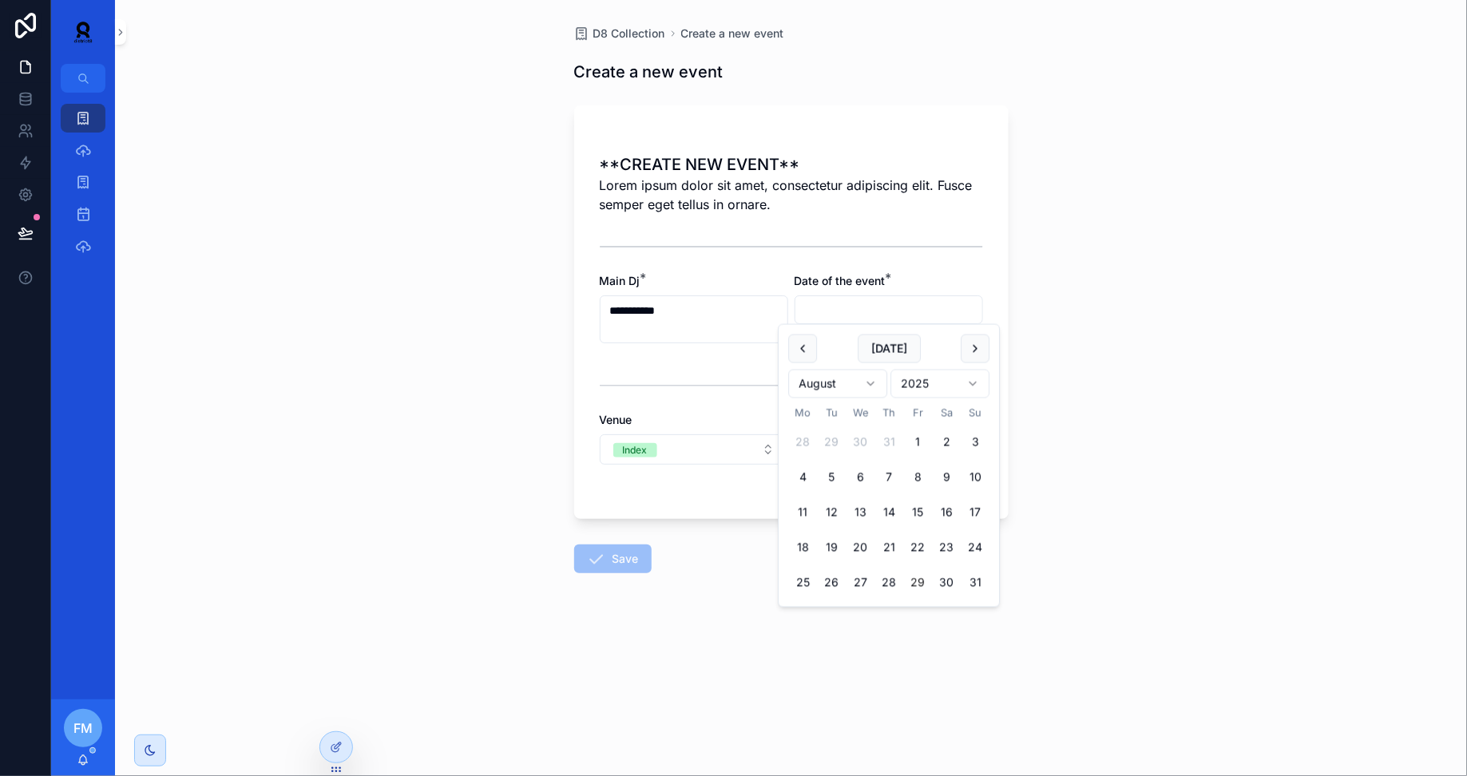
click at [876, 303] on input "scrollable content" at bounding box center [888, 310] width 187 height 22
click at [821, 390] on html "**********" at bounding box center [733, 388] width 1467 height 776
click at [918, 502] on button "17" at bounding box center [917, 512] width 29 height 29
type input "**********"
click at [731, 449] on button "Index" at bounding box center [694, 449] width 188 height 30
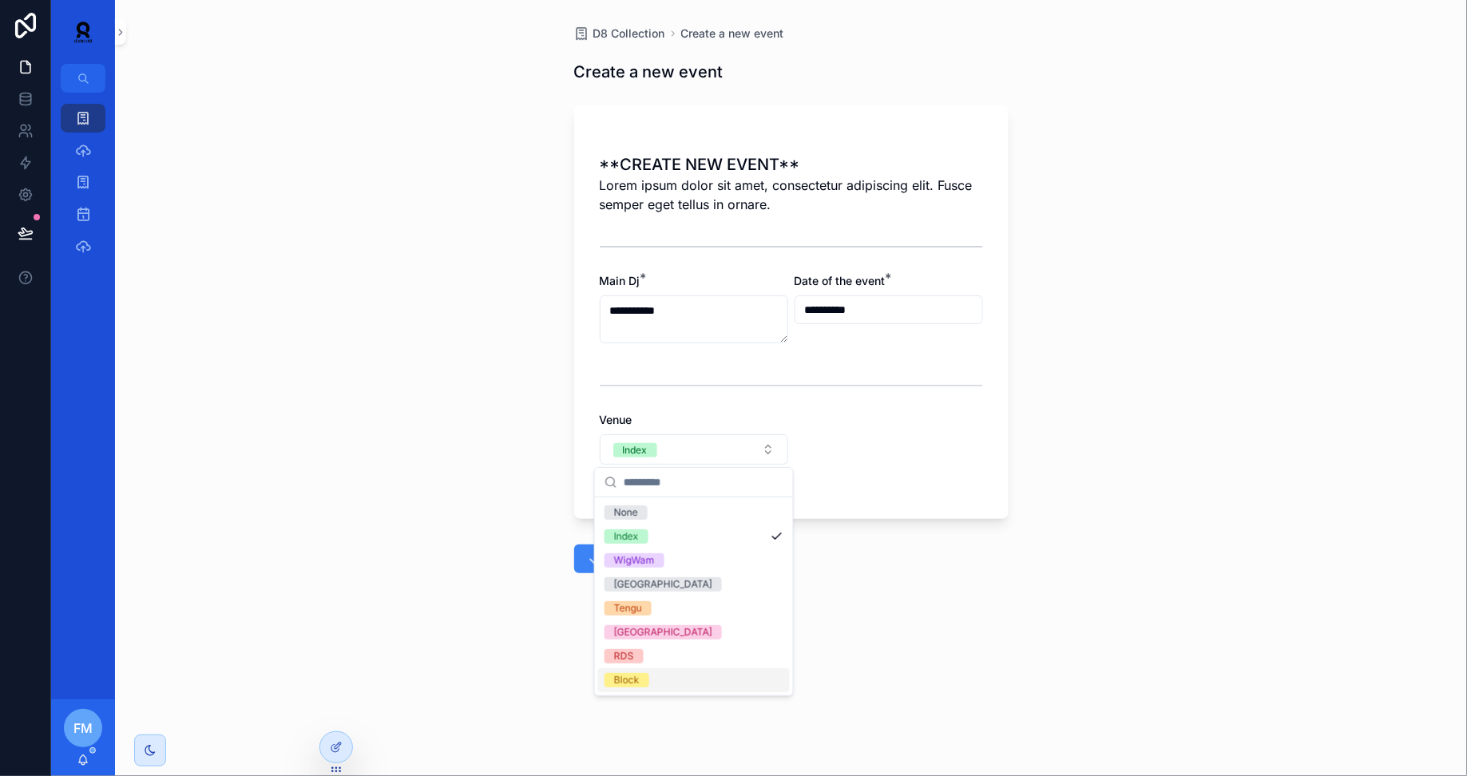
click at [679, 678] on div "Block" at bounding box center [694, 680] width 192 height 24
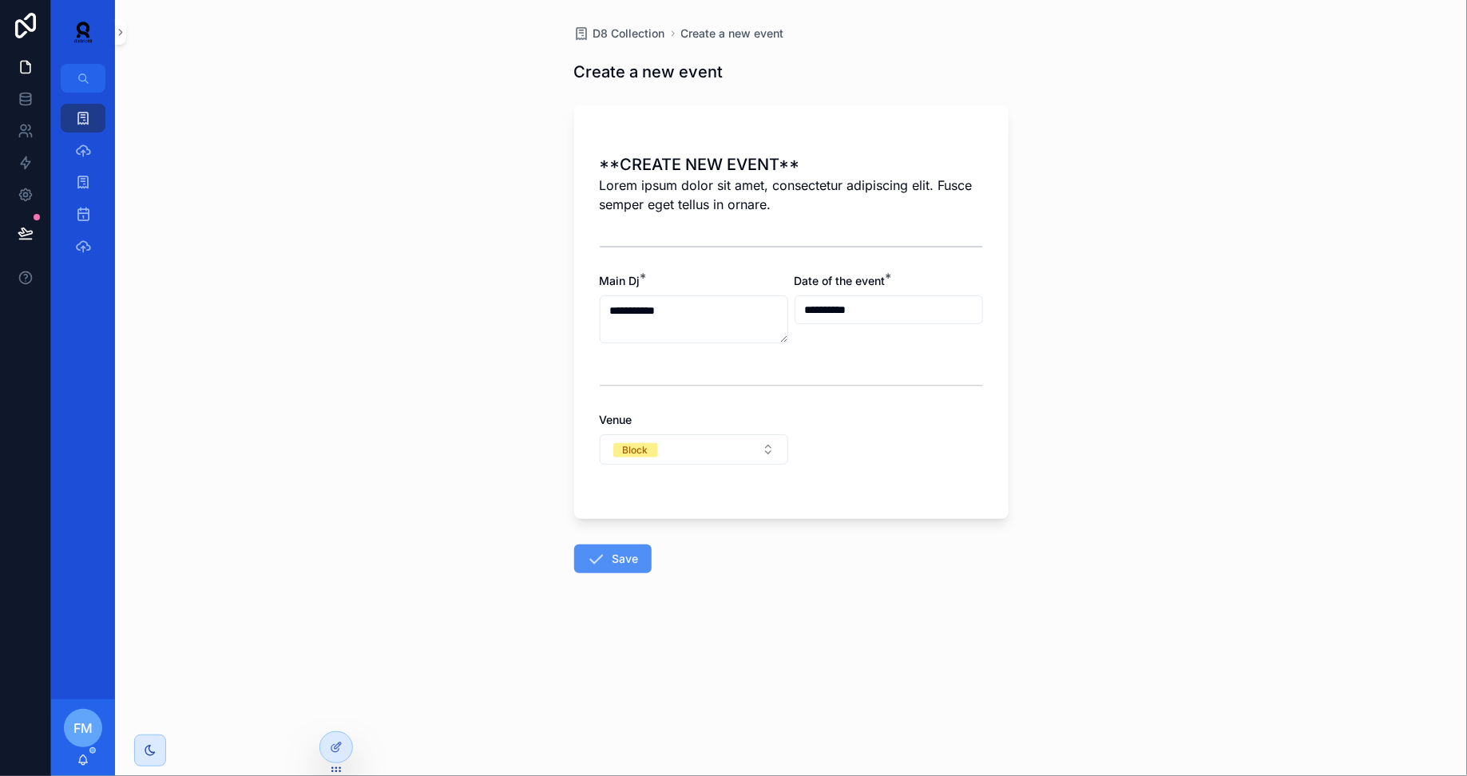
click at [611, 558] on button "Save" at bounding box center [612, 559] width 77 height 29
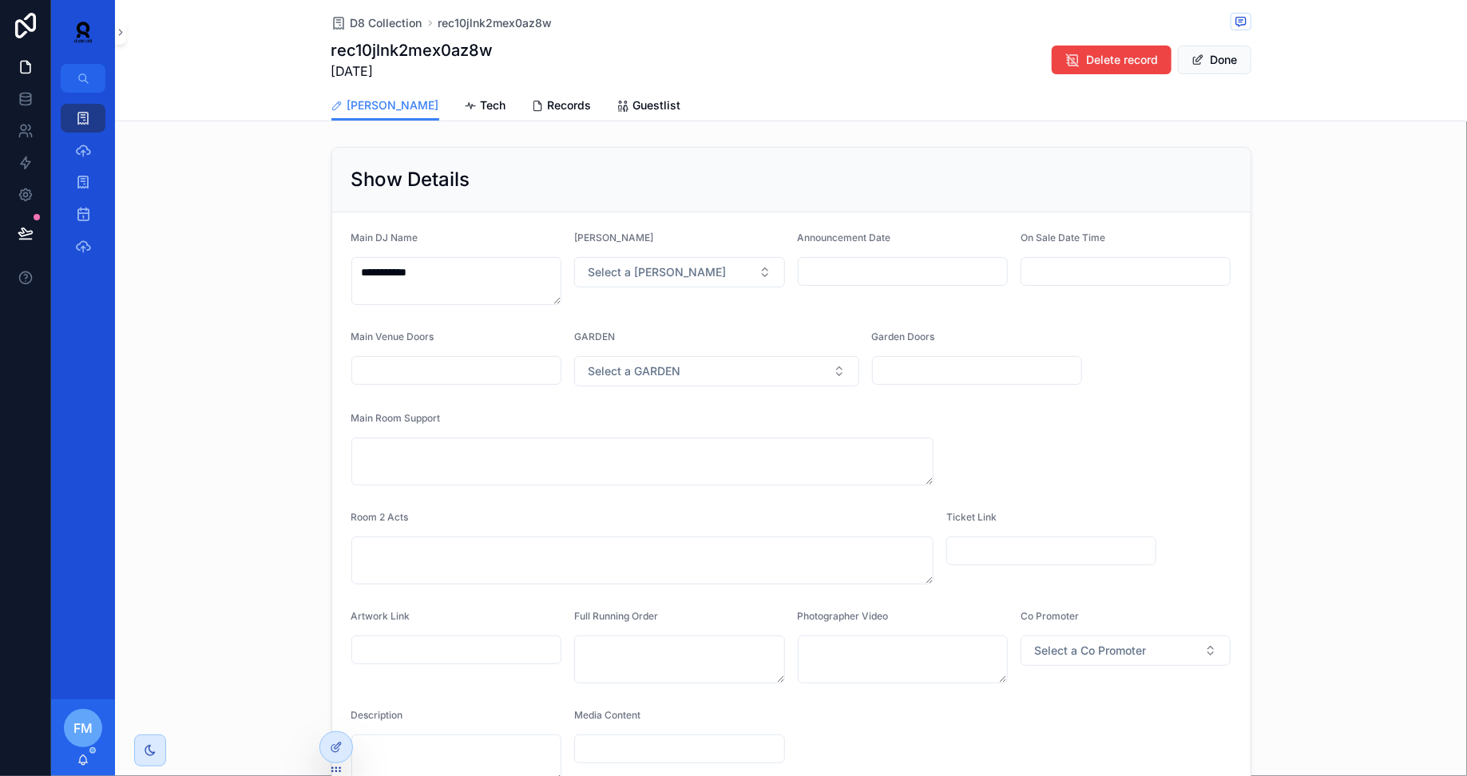
scroll to position [162, 0]
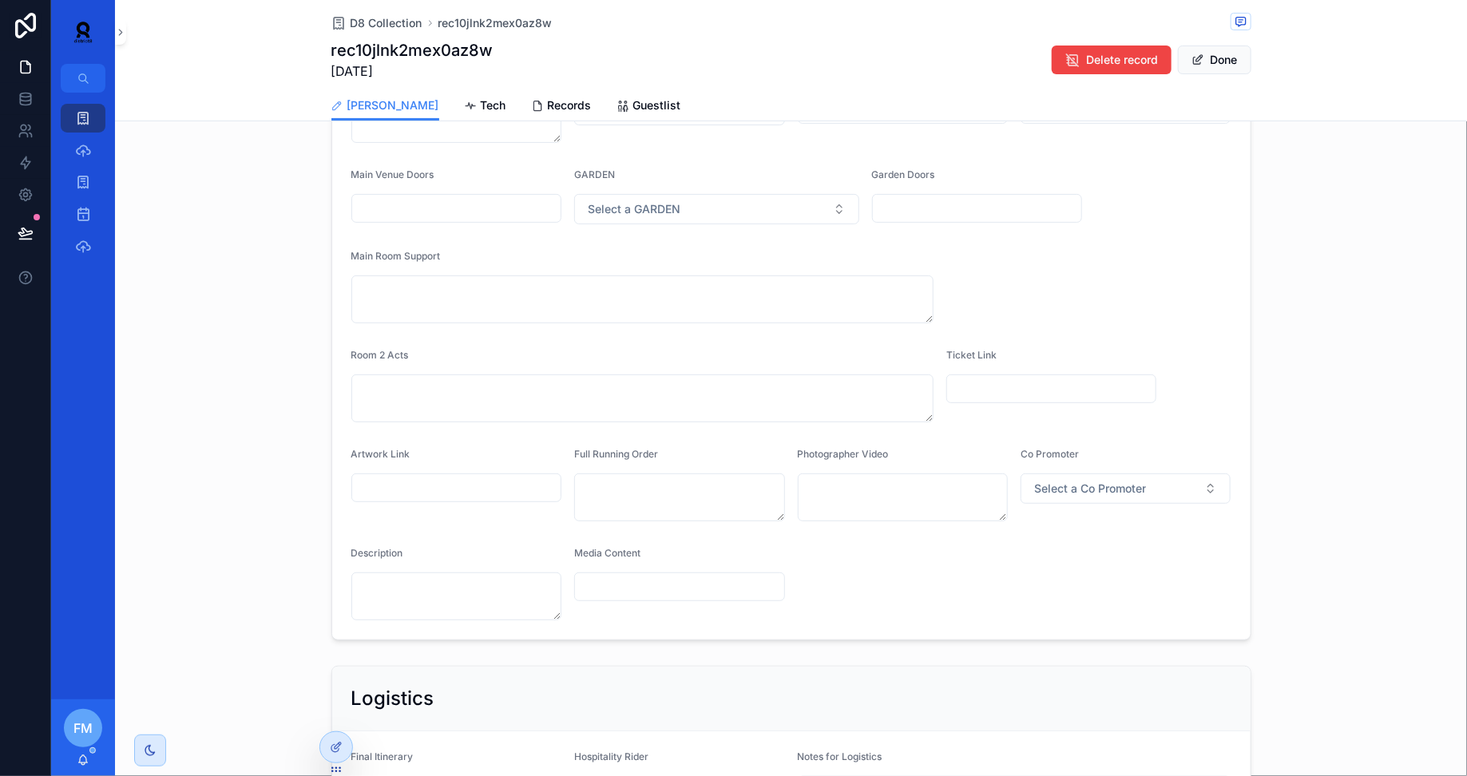
click at [438, 484] on input "scrollable content" at bounding box center [456, 488] width 209 height 22
paste input "**********"
type input "**********"
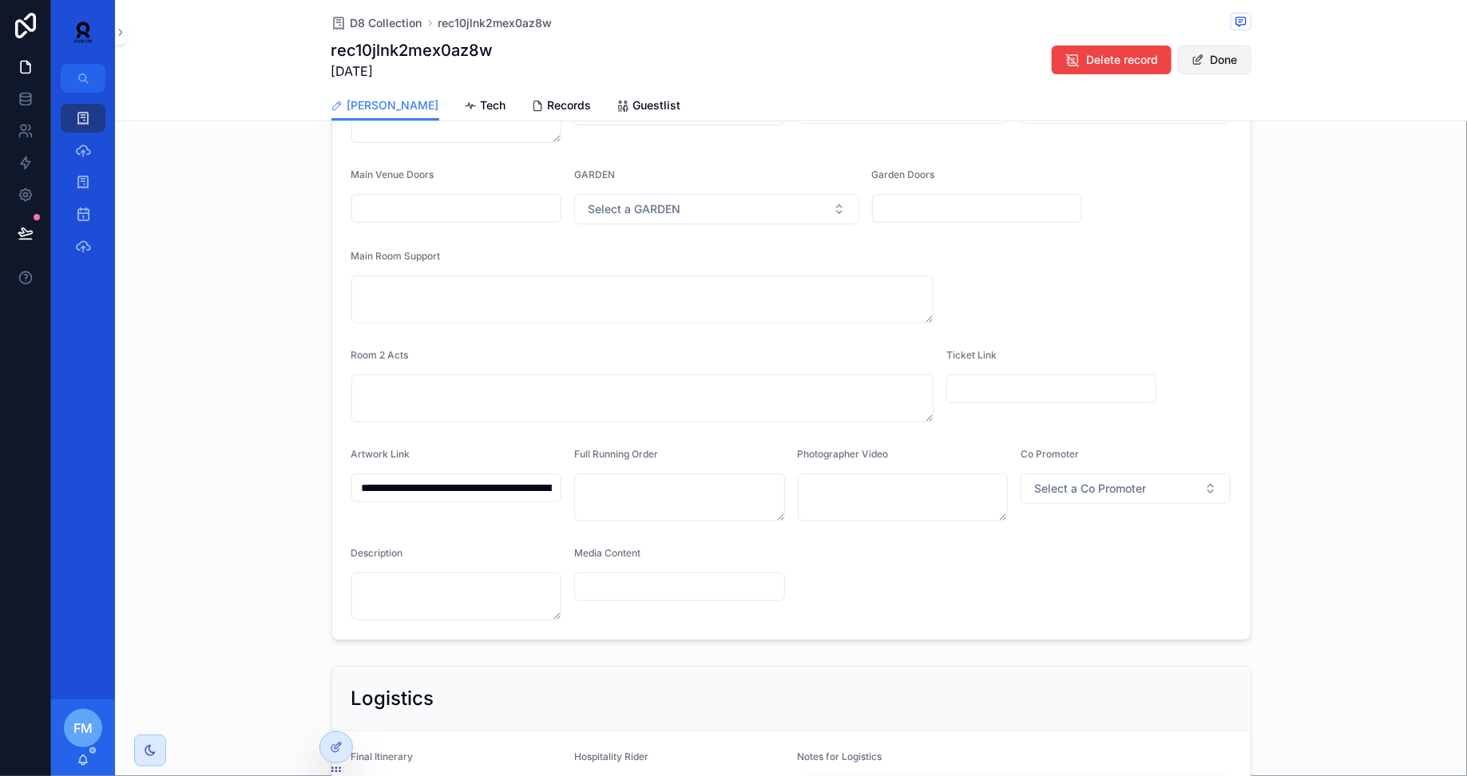
click at [1225, 66] on button "Done" at bounding box center [1214, 60] width 73 height 29
